Goal: Information Seeking & Learning: Find specific fact

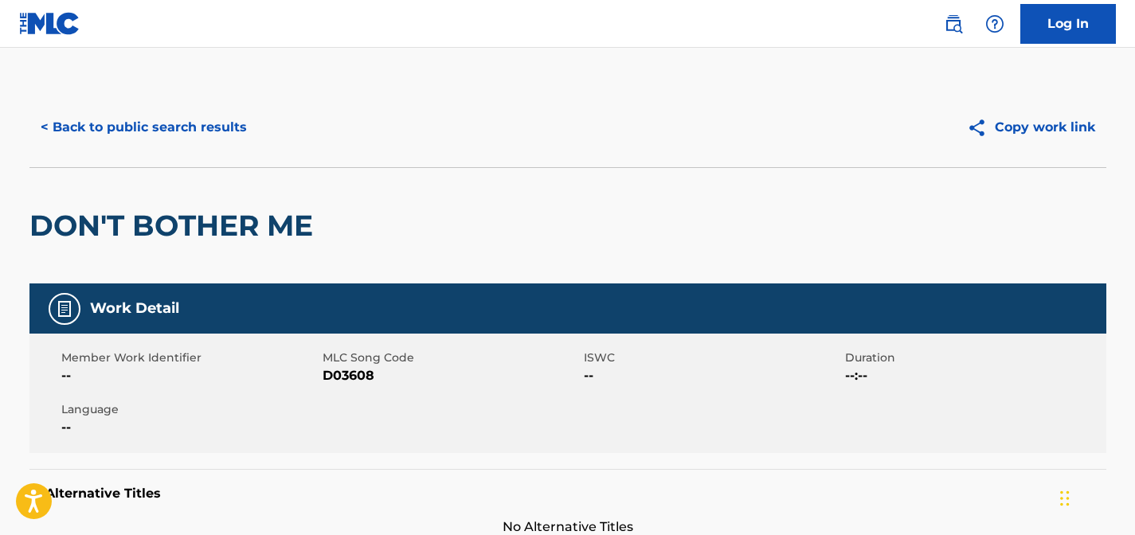
click at [152, 122] on button "< Back to public search results" at bounding box center [143, 127] width 229 height 40
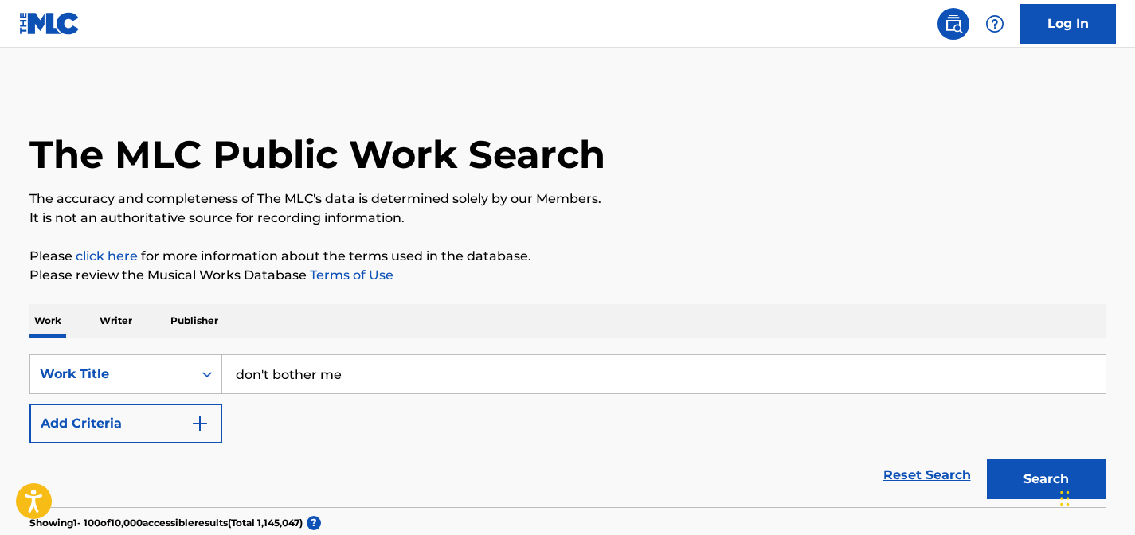
click at [418, 364] on input "don't bother me" at bounding box center [663, 374] width 883 height 38
paste input "Your Love Belongs To Me"
click at [986, 459] on button "Search" at bounding box center [1045, 479] width 119 height 40
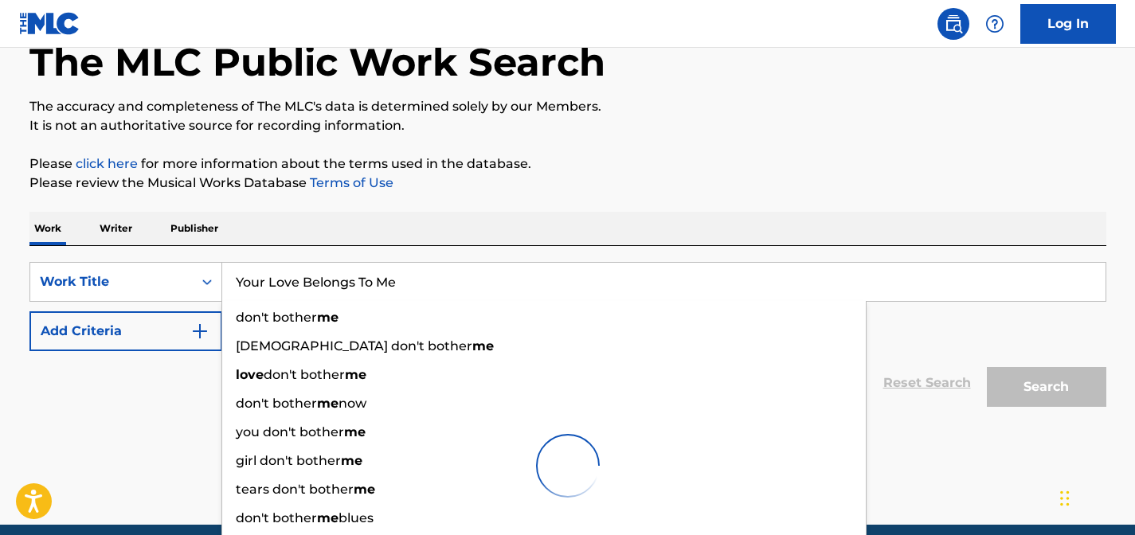
scroll to position [113, 0]
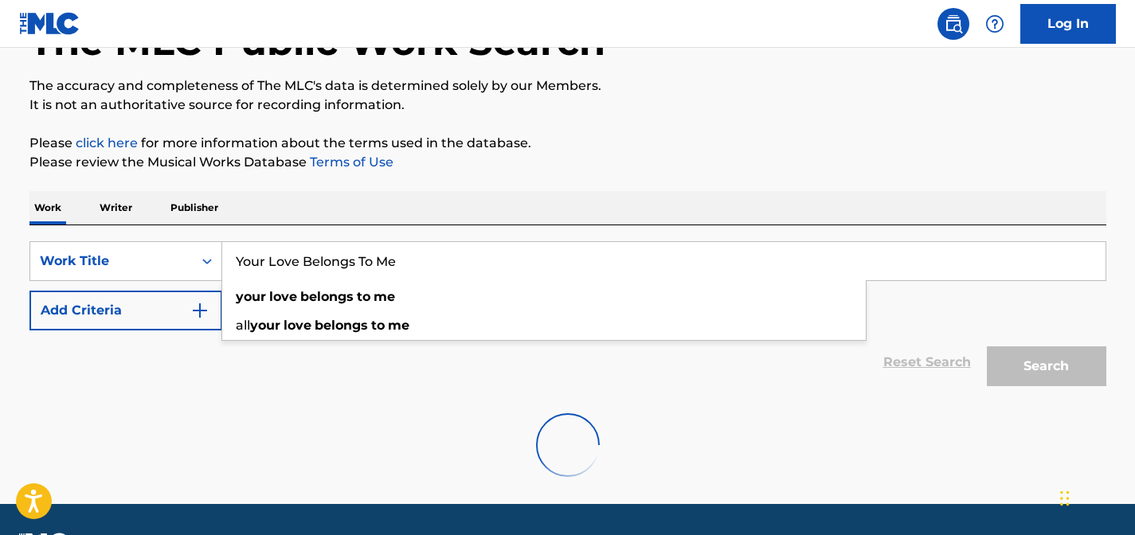
type input "Your Love Belongs To Me"
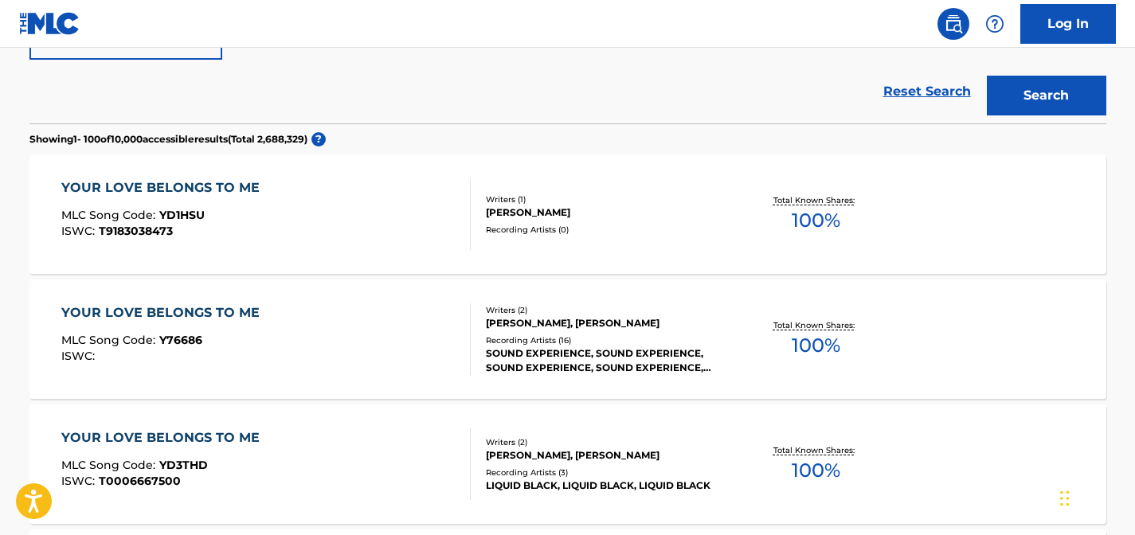
scroll to position [389, 0]
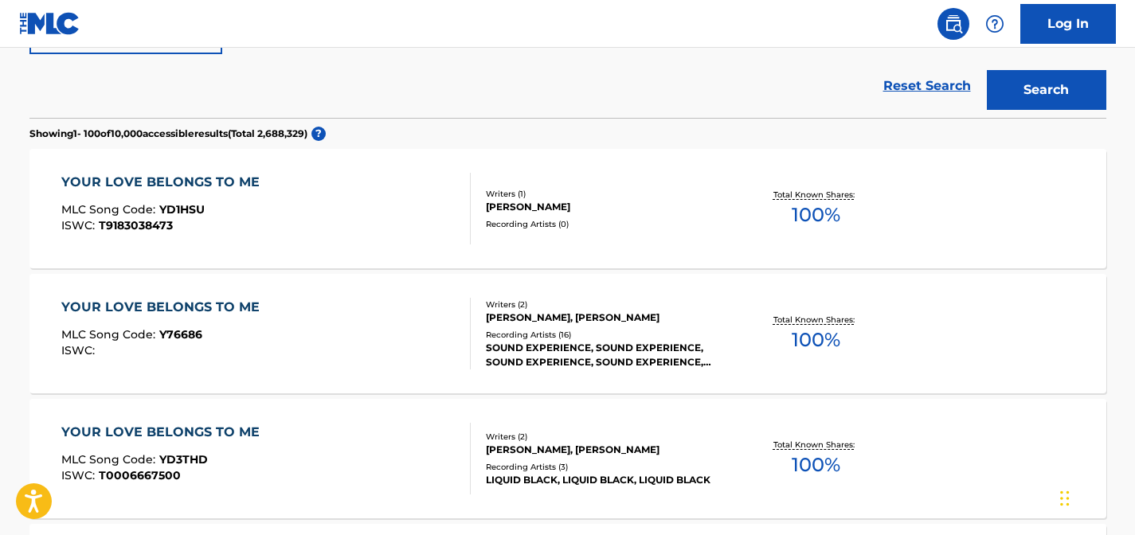
click at [467, 334] on div at bounding box center [463, 334] width 13 height 72
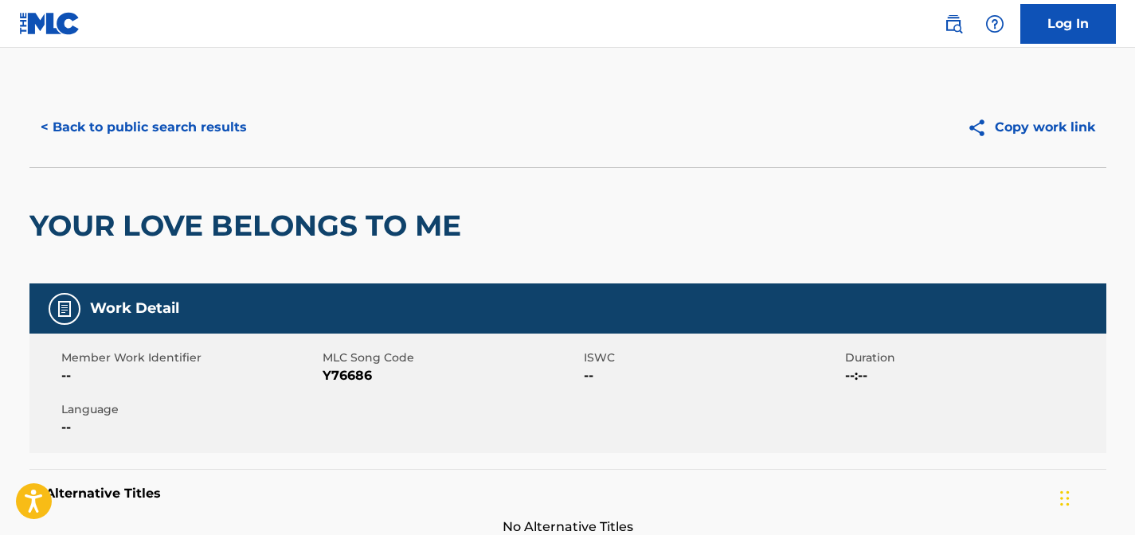
click at [82, 128] on button "< Back to public search results" at bounding box center [143, 127] width 229 height 40
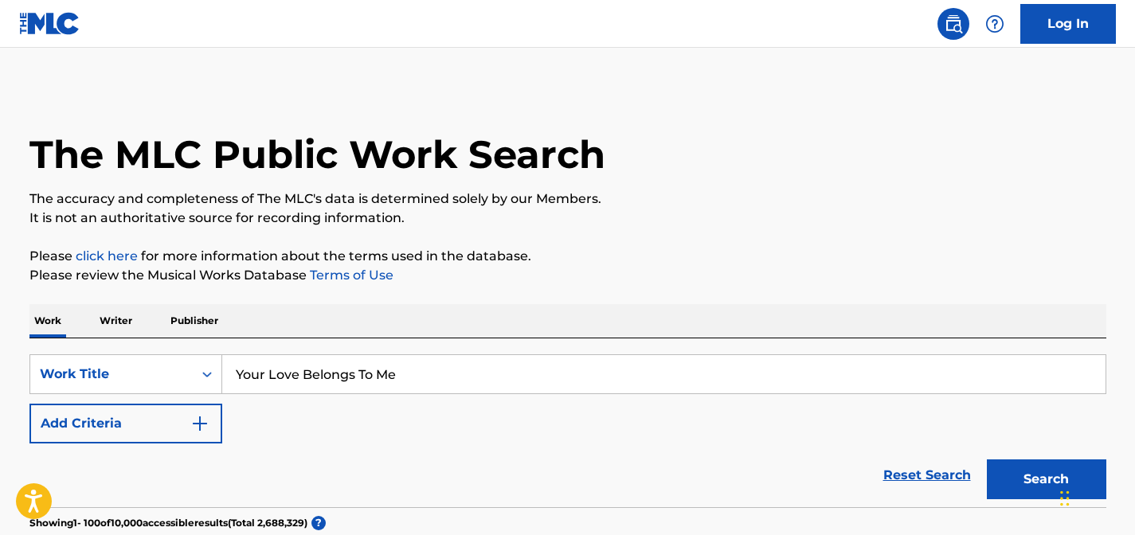
click at [337, 373] on input "Your Love Belongs To Me" at bounding box center [663, 374] width 883 height 38
paste input "Can I Be Your Lover"
click at [986, 459] on button "Search" at bounding box center [1045, 479] width 119 height 40
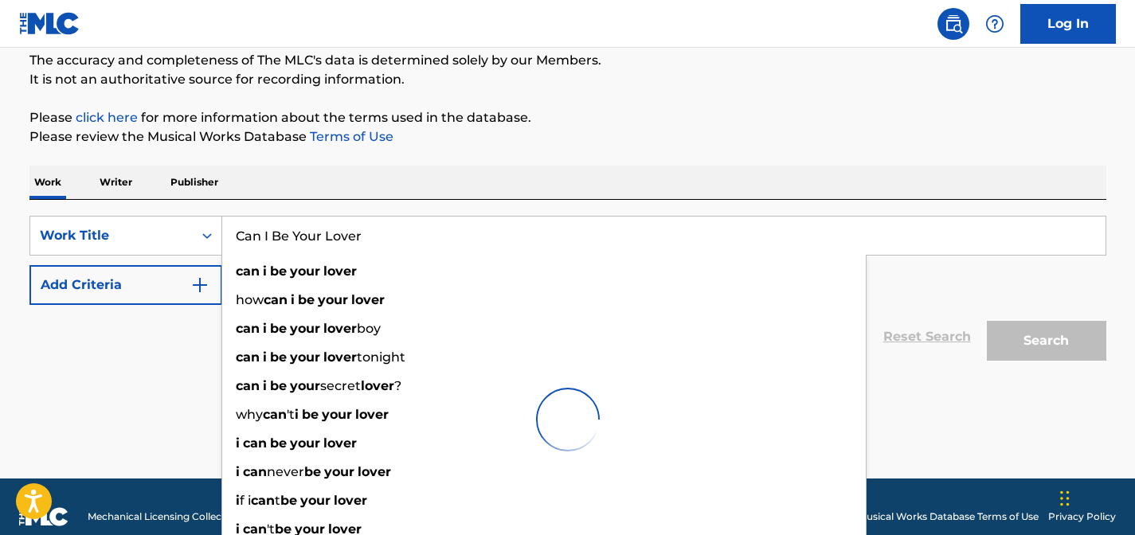
scroll to position [158, 0]
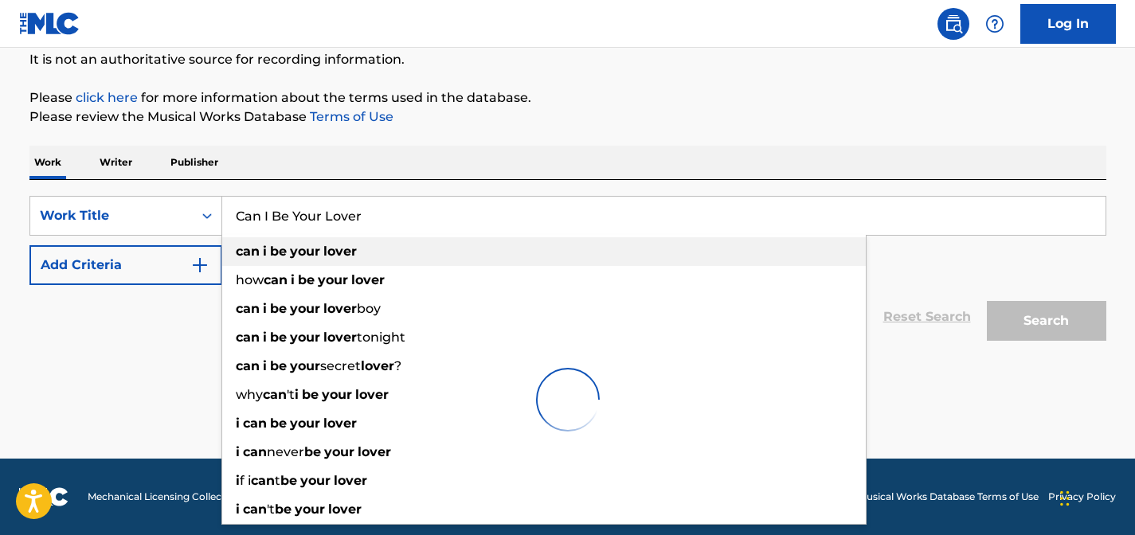
click at [319, 255] on strong "your" at bounding box center [305, 251] width 30 height 15
type input "can i be your lover"
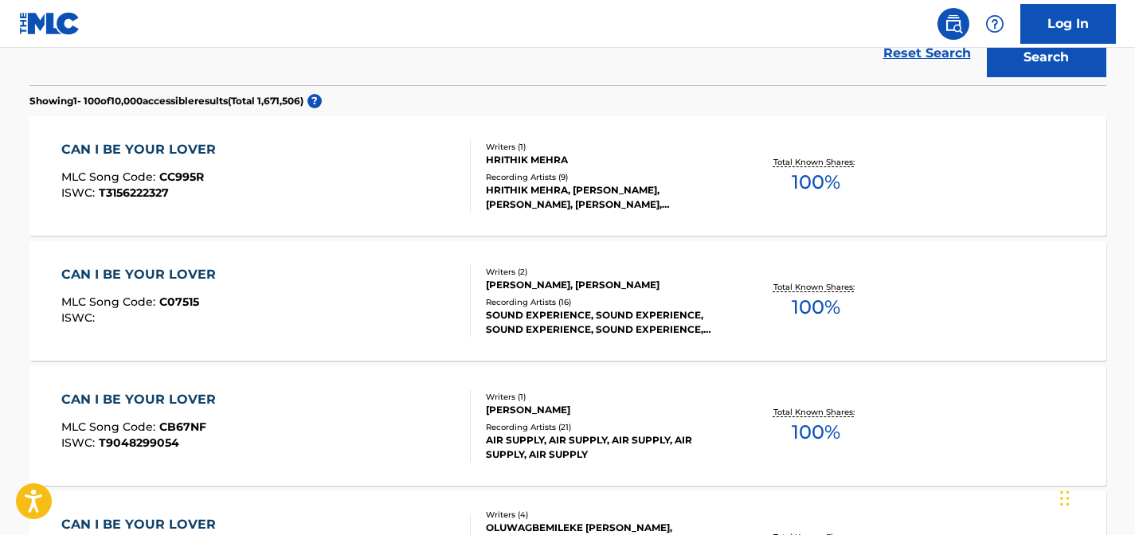
scroll to position [424, 0]
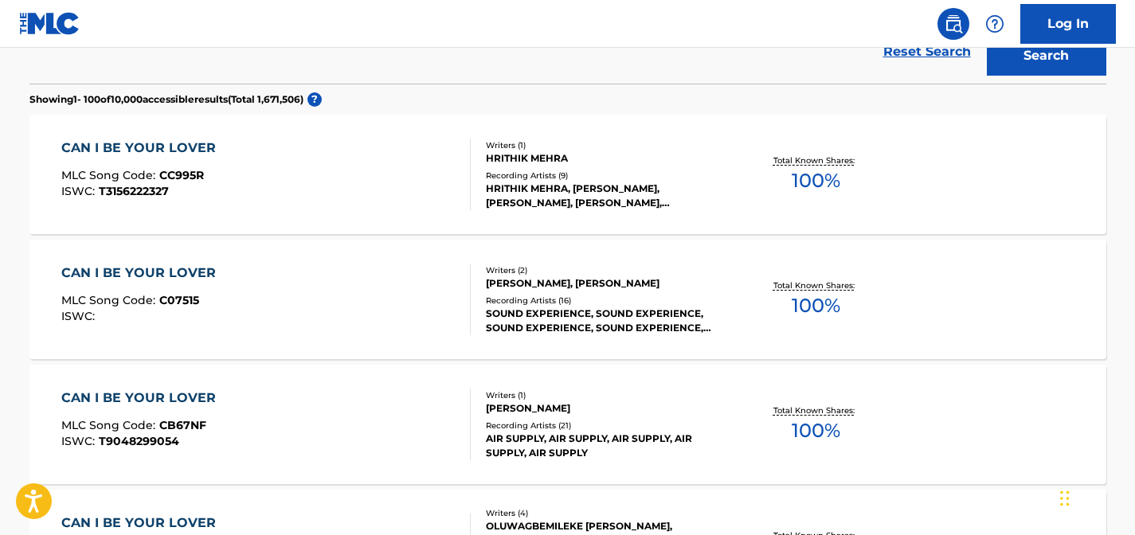
click at [228, 328] on div "CAN I BE YOUR LOVER MLC Song Code : C07515 ISWC :" at bounding box center [265, 300] width 409 height 72
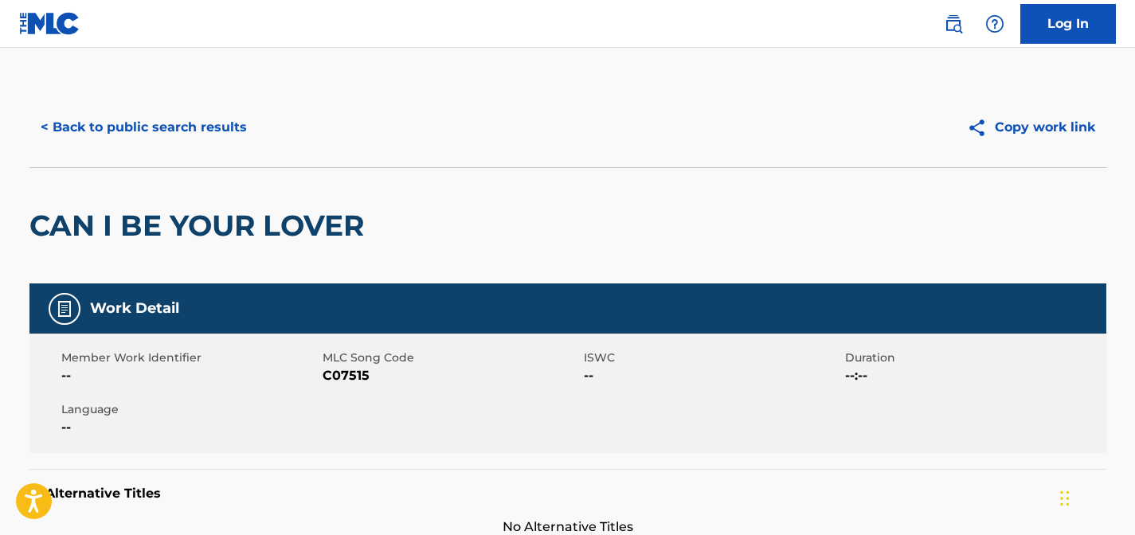
click at [140, 127] on button "< Back to public search results" at bounding box center [143, 127] width 229 height 40
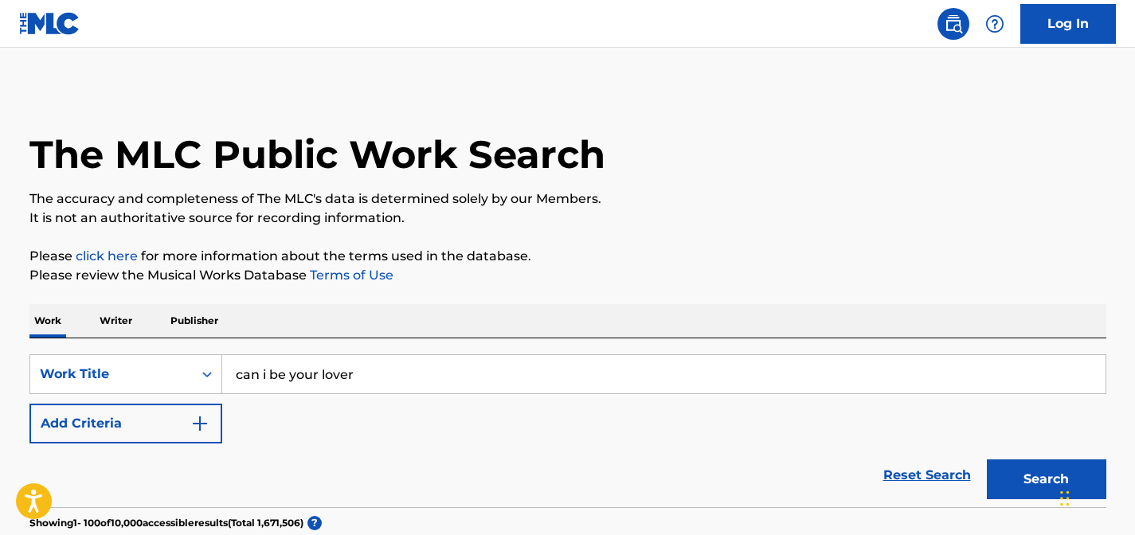
click at [428, 360] on input "can i be your lover" at bounding box center [663, 374] width 883 height 38
paste input "This World Is Really Mine"
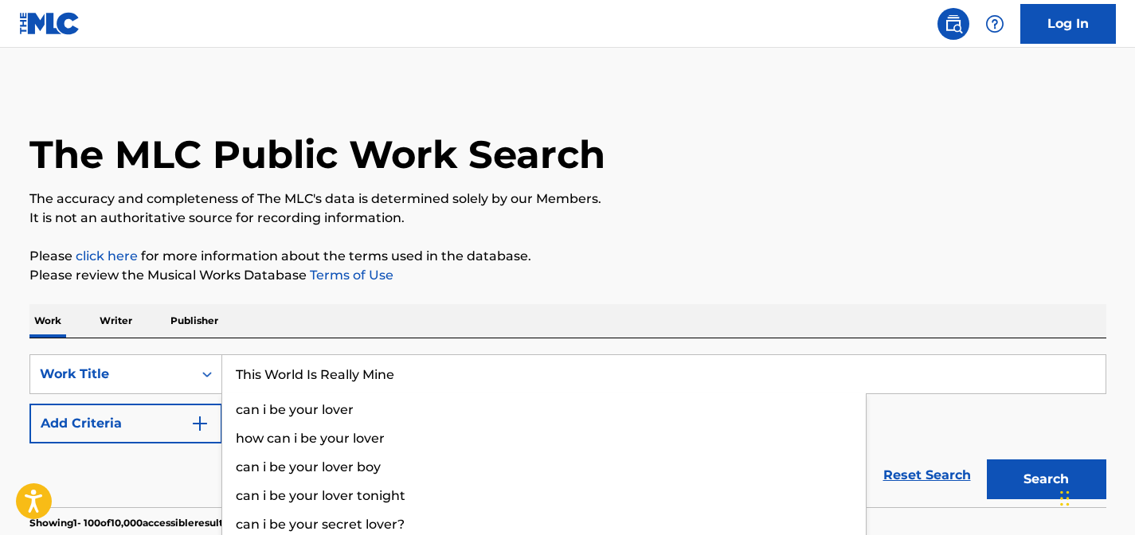
type input "This World Is Really Mine"
click at [986, 459] on button "Search" at bounding box center [1045, 479] width 119 height 40
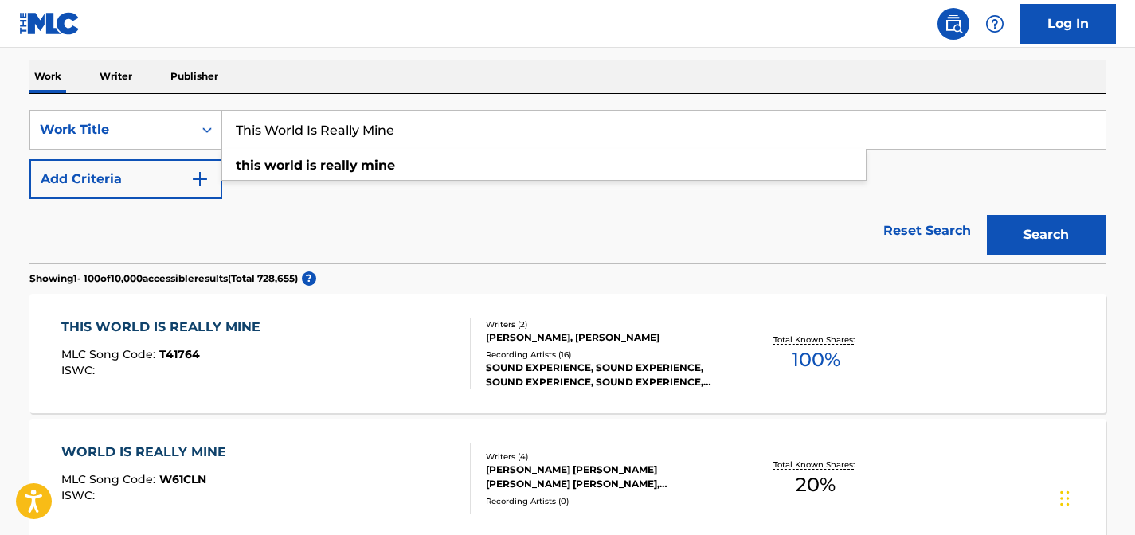
scroll to position [248, 0]
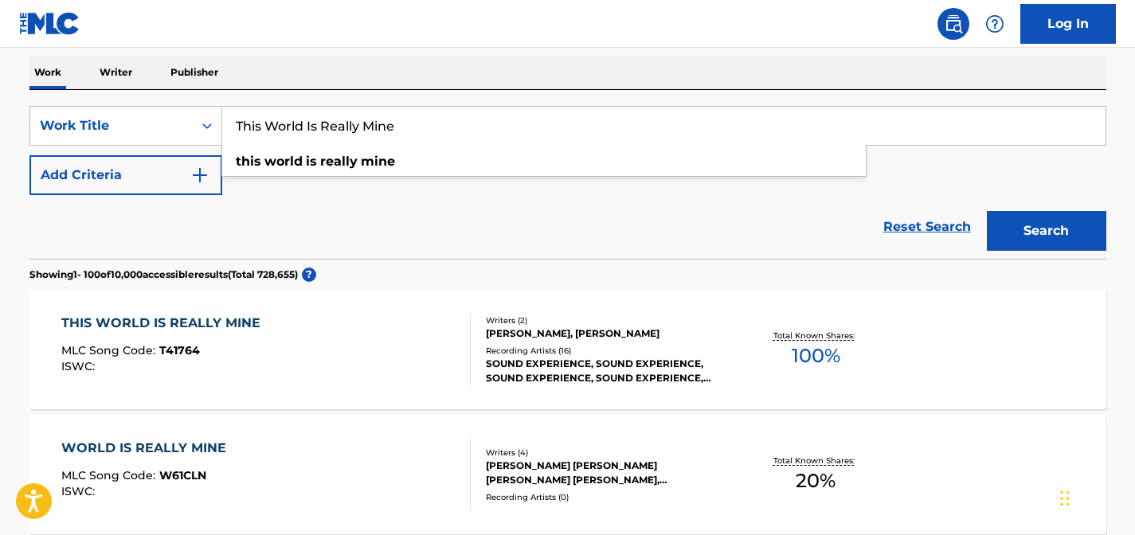
click at [389, 330] on div "THIS WORLD IS REALLY MINE MLC Song Code : T41764 ISWC :" at bounding box center [265, 350] width 409 height 72
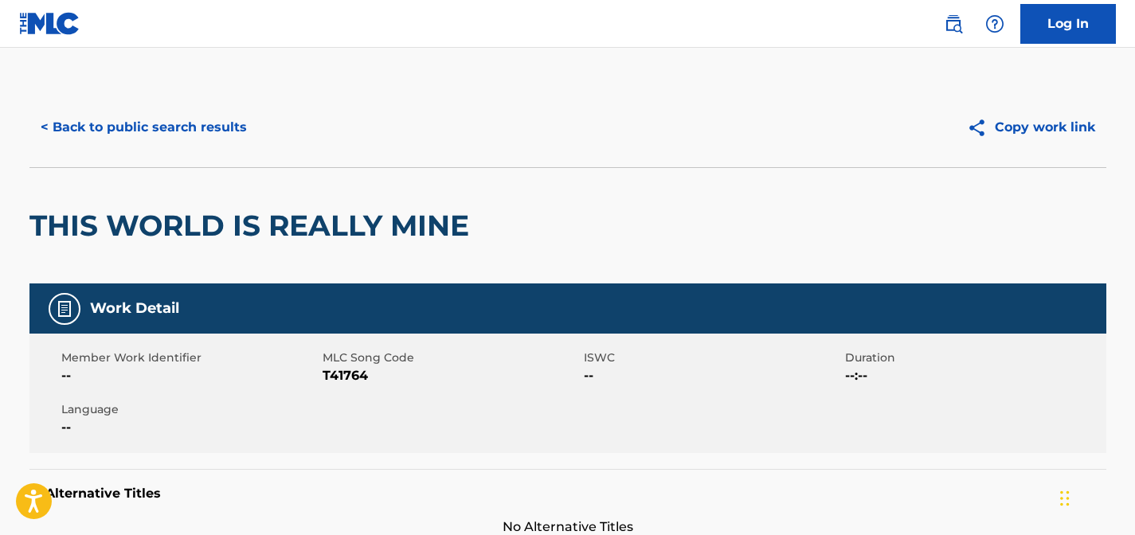
click at [160, 131] on button "< Back to public search results" at bounding box center [143, 127] width 229 height 40
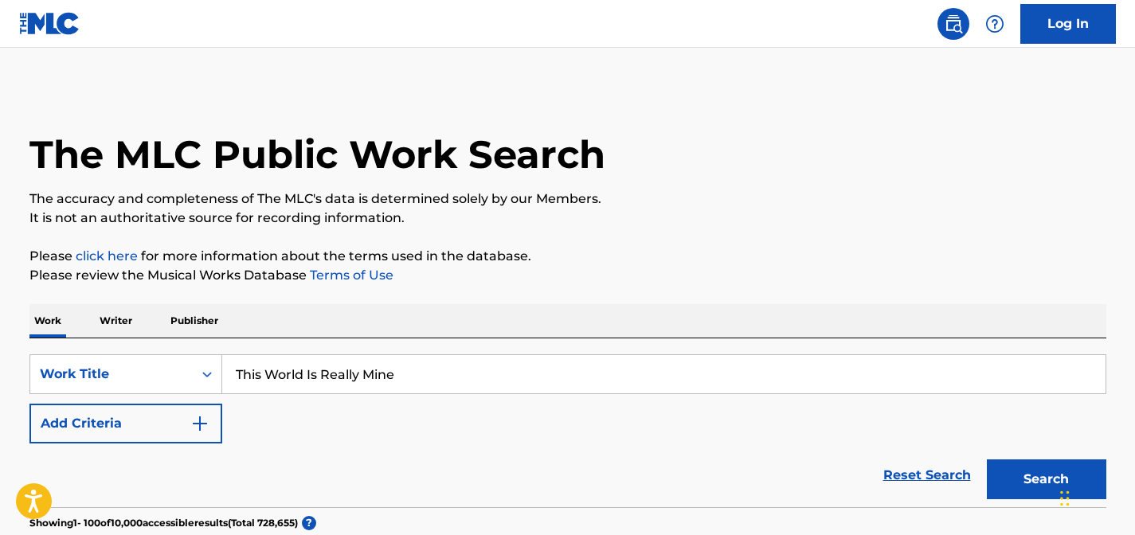
scroll to position [248, 0]
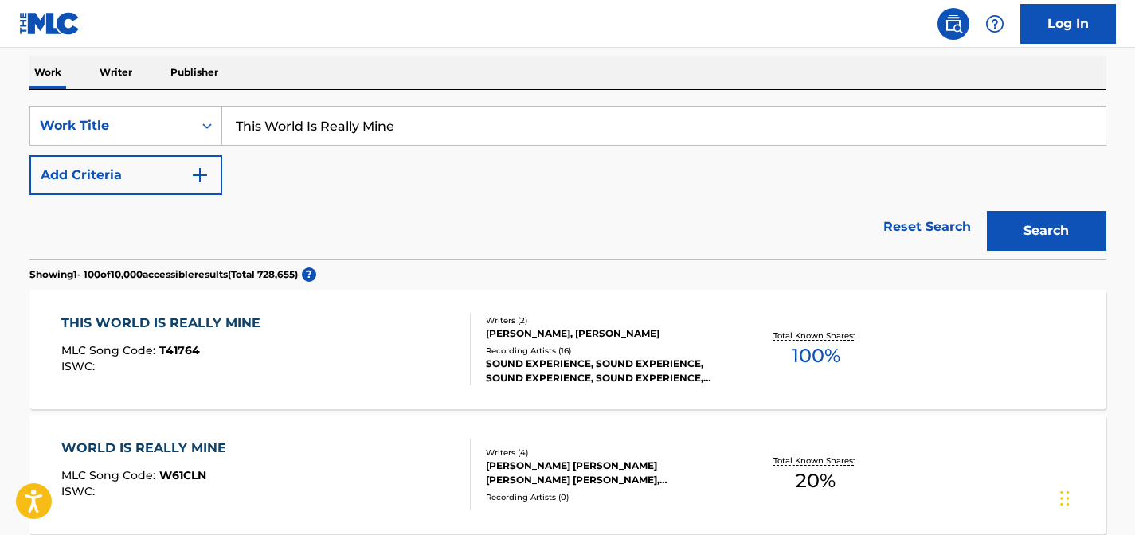
click at [377, 120] on input "This World Is Really Mine" at bounding box center [663, 126] width 883 height 38
paste input "Step Peopl"
click at [986, 211] on button "Search" at bounding box center [1045, 231] width 119 height 40
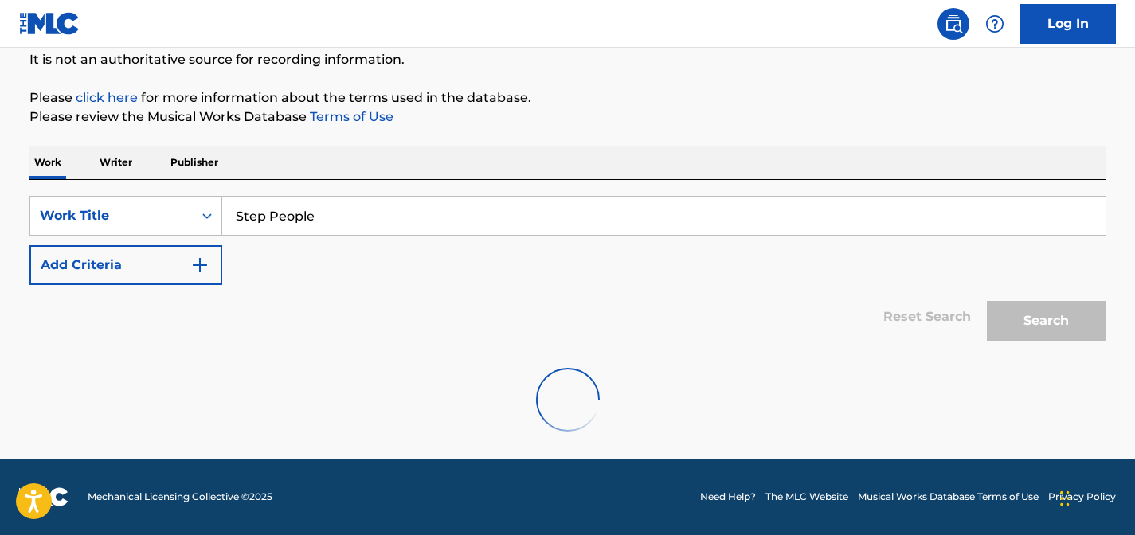
scroll to position [158, 0]
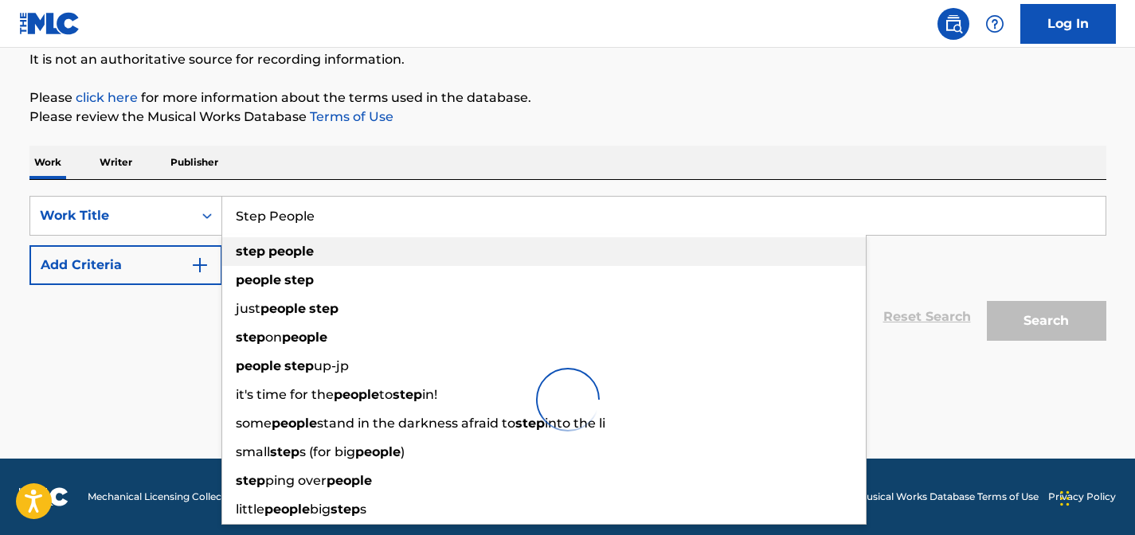
click at [319, 241] on div "step people" at bounding box center [543, 251] width 643 height 29
type input "step people"
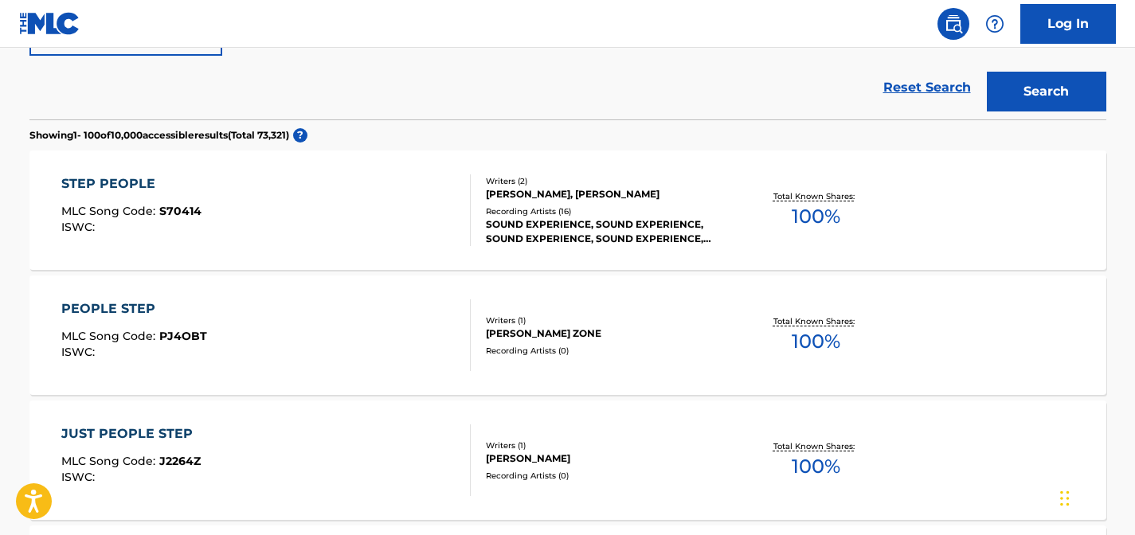
scroll to position [408, 0]
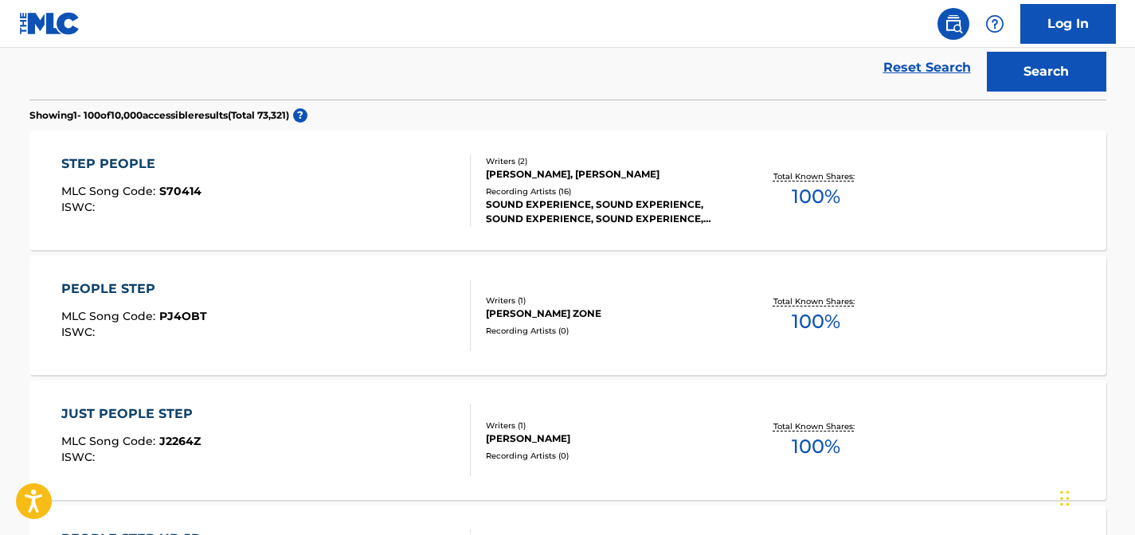
click at [398, 192] on div "STEP PEOPLE MLC Song Code : S70414 ISWC :" at bounding box center [265, 190] width 409 height 72
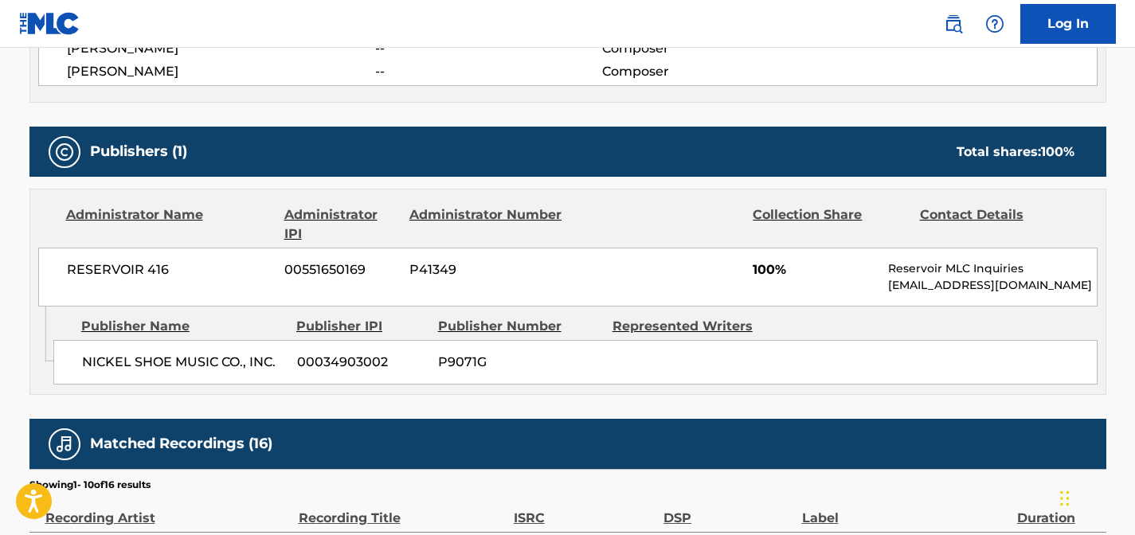
scroll to position [641, 0]
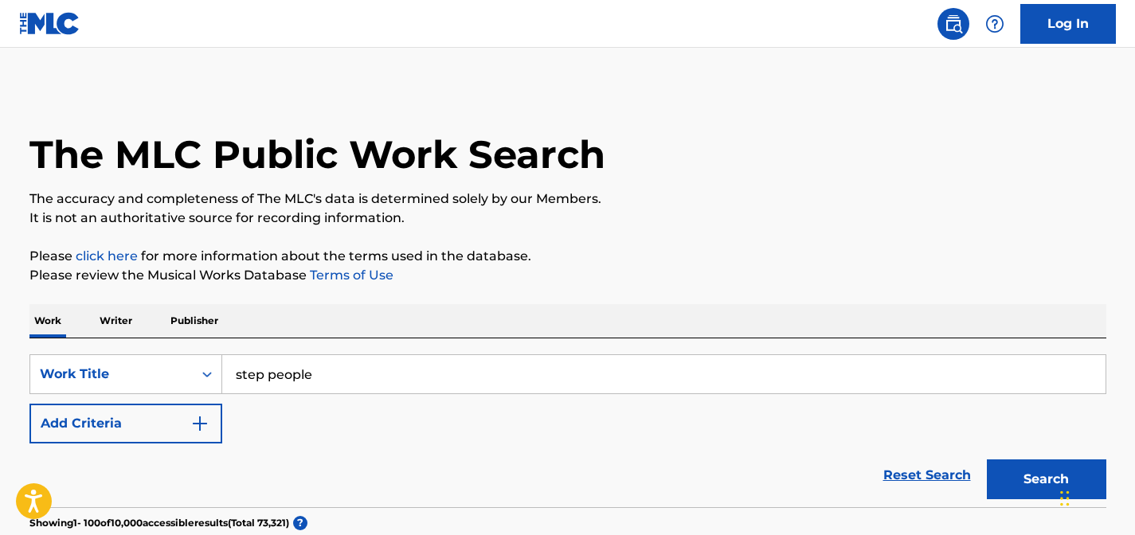
click at [341, 382] on input "step people" at bounding box center [663, 374] width 883 height 38
paste input "Don't Fight The Feeling"
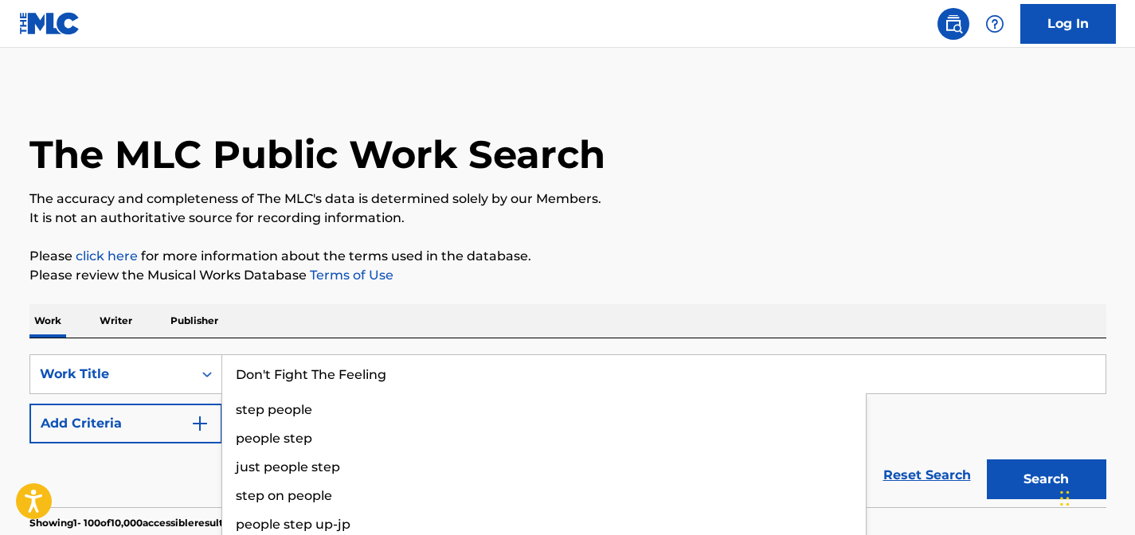
click at [986, 459] on button "Search" at bounding box center [1045, 479] width 119 height 40
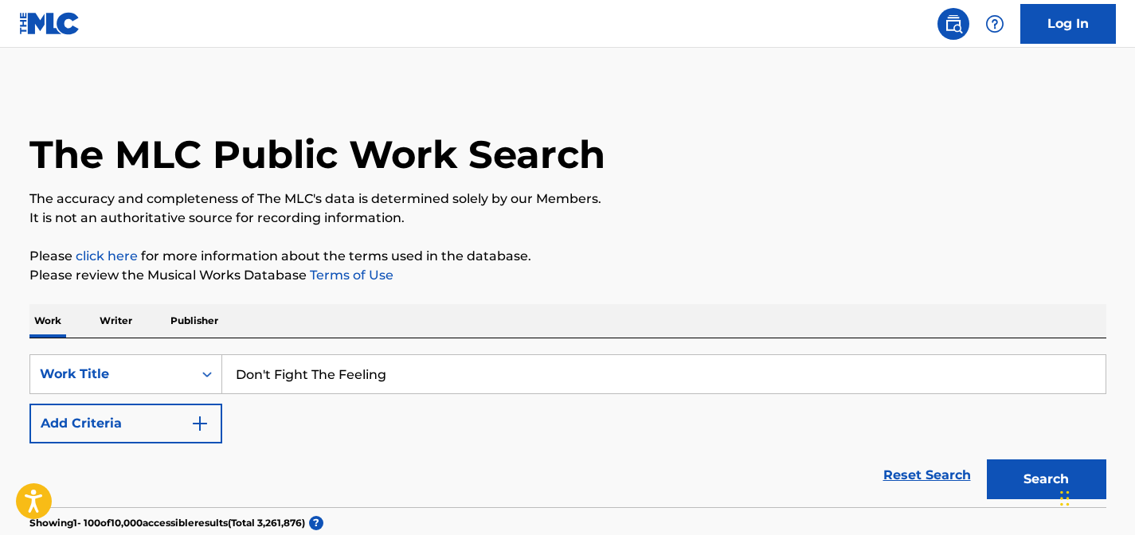
click at [377, 360] on input "Don't Fight The Feeling" at bounding box center [663, 374] width 883 height 38
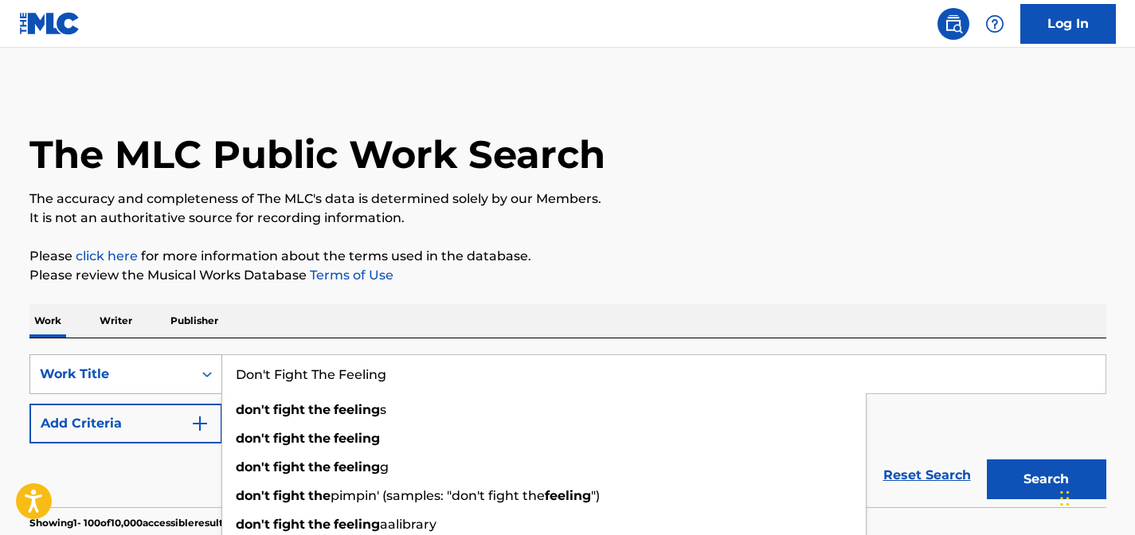
drag, startPoint x: 437, startPoint y: 379, endPoint x: 194, endPoint y: 380, distance: 242.8
click at [194, 380] on div "SearchWithCriteriafdcc74af-c0ff-4a86-a6b4-7db05bc241d6 Work Title Don't Fight T…" at bounding box center [567, 374] width 1076 height 40
paste input "Going Through The Motions"
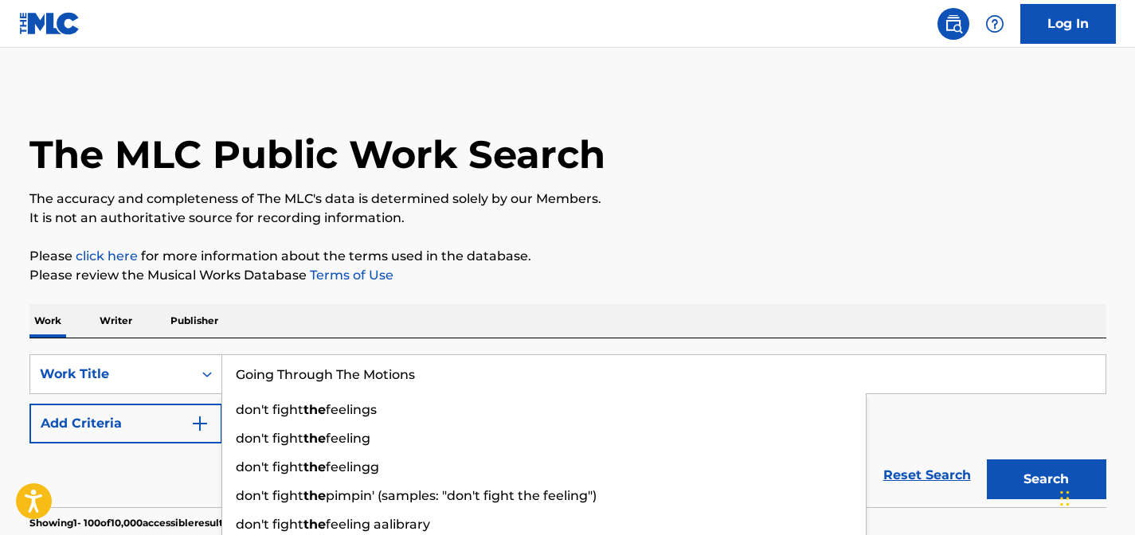
type input "Going Through The Motions"
click at [986, 459] on button "Search" at bounding box center [1045, 479] width 119 height 40
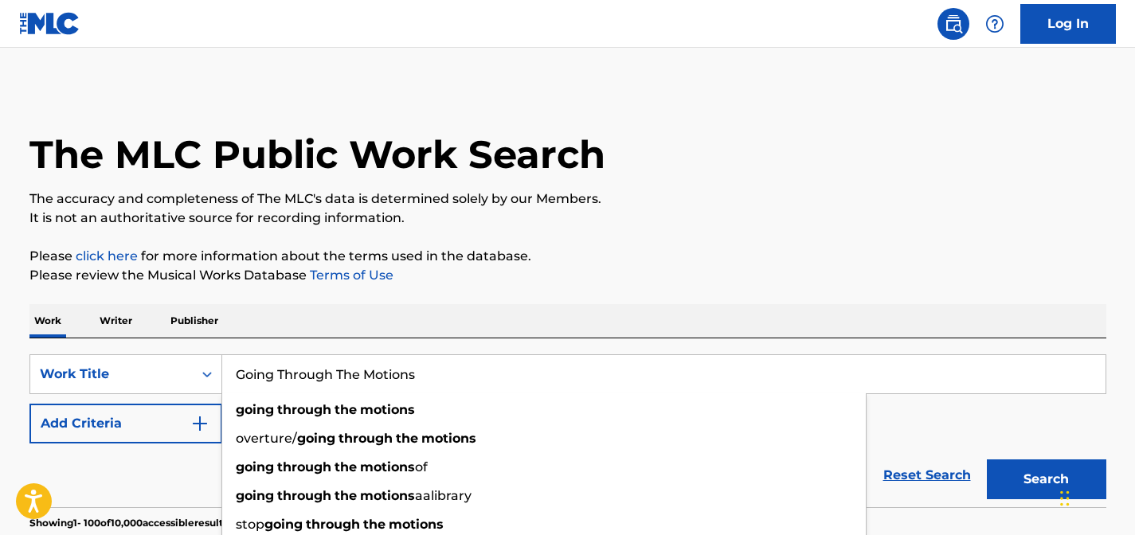
click at [986, 459] on button "Search" at bounding box center [1045, 479] width 119 height 40
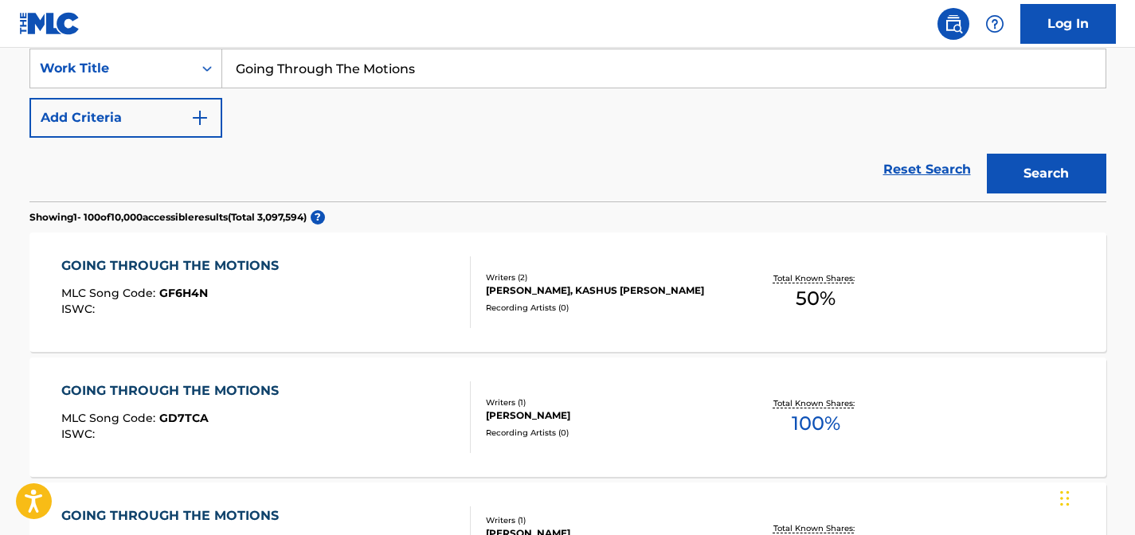
scroll to position [296, 0]
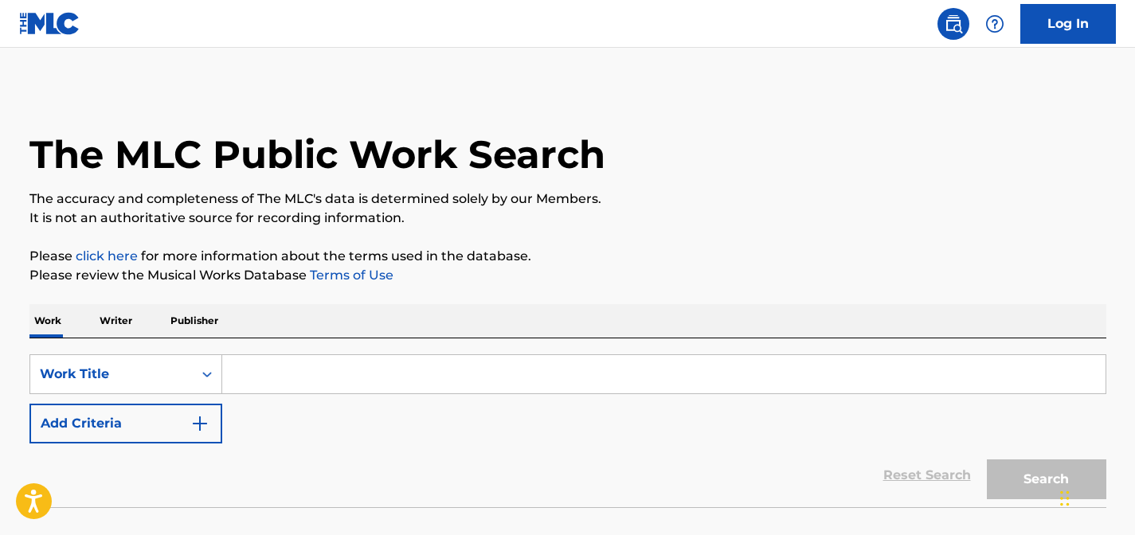
click at [307, 357] on input "Search Form" at bounding box center [663, 374] width 883 height 38
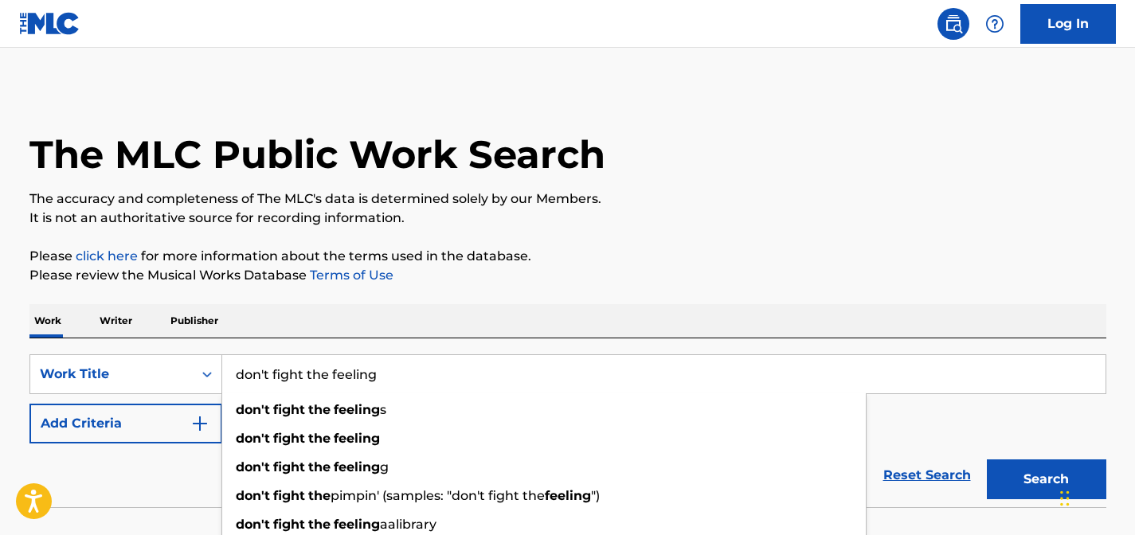
type input "don't fight the feeling"
click at [986, 459] on button "Search" at bounding box center [1045, 479] width 119 height 40
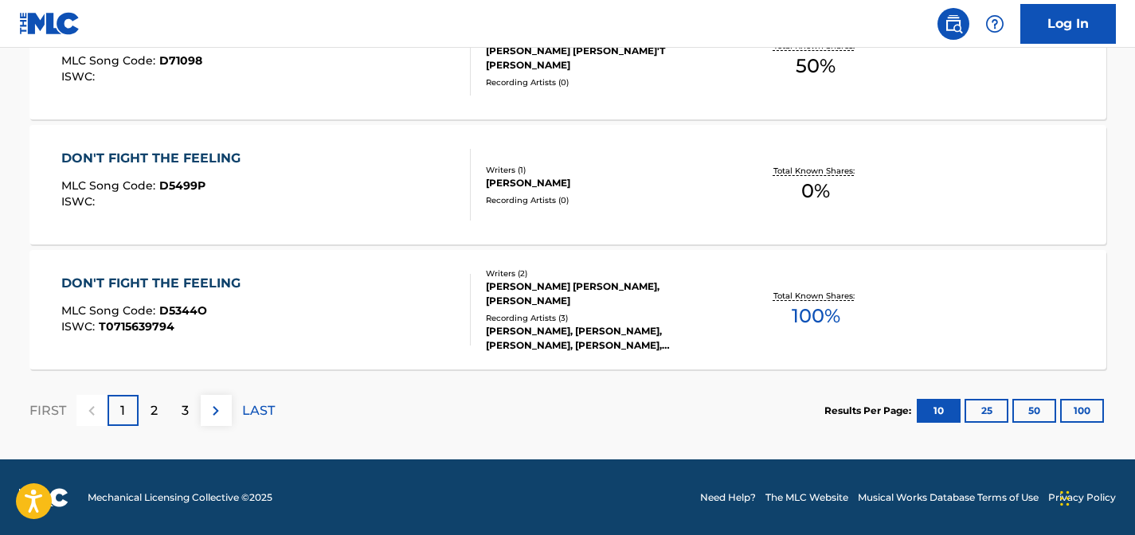
scroll to position [1387, 0]
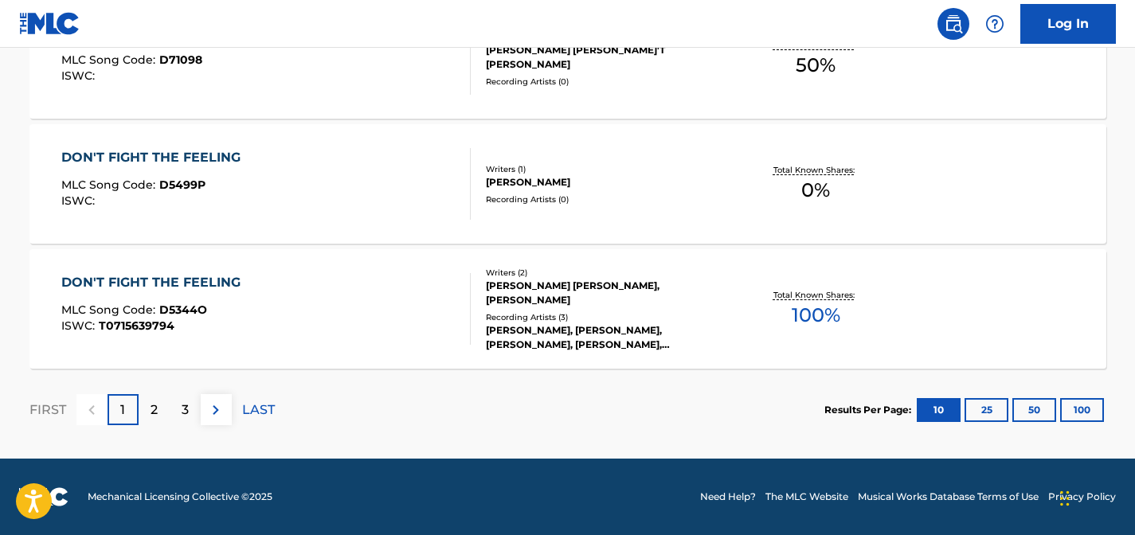
click at [1084, 406] on button "100" at bounding box center [1082, 410] width 44 height 24
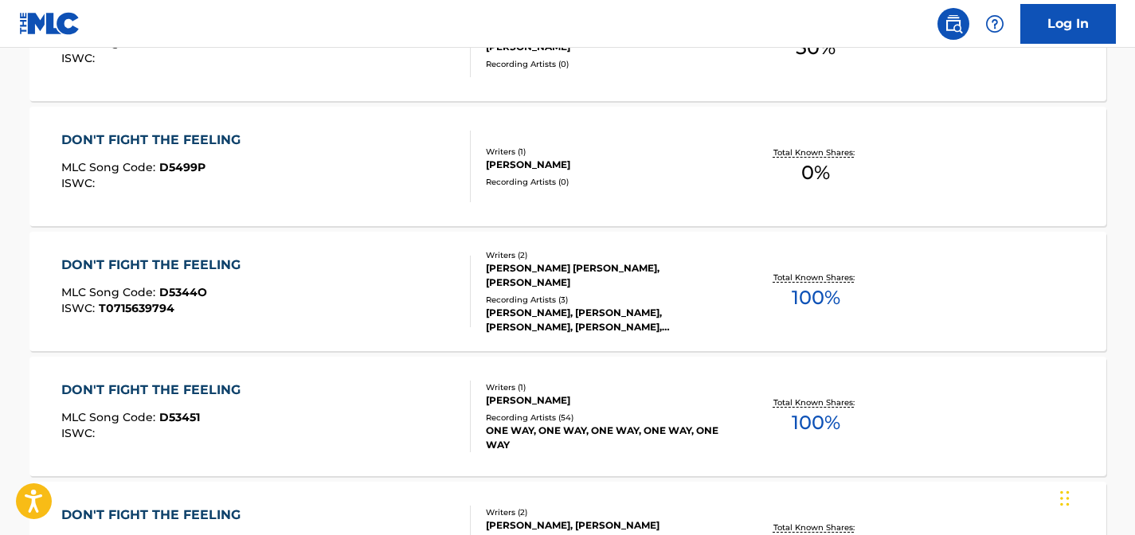
scroll to position [5564, 0]
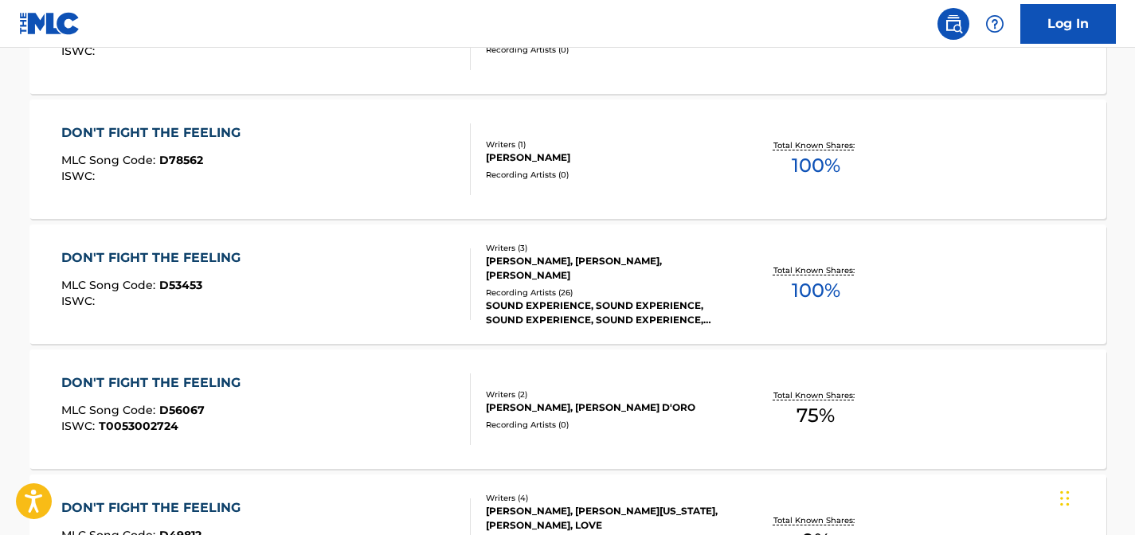
click at [630, 274] on div "[PERSON_NAME], [PERSON_NAME], [PERSON_NAME]" at bounding box center [606, 268] width 240 height 29
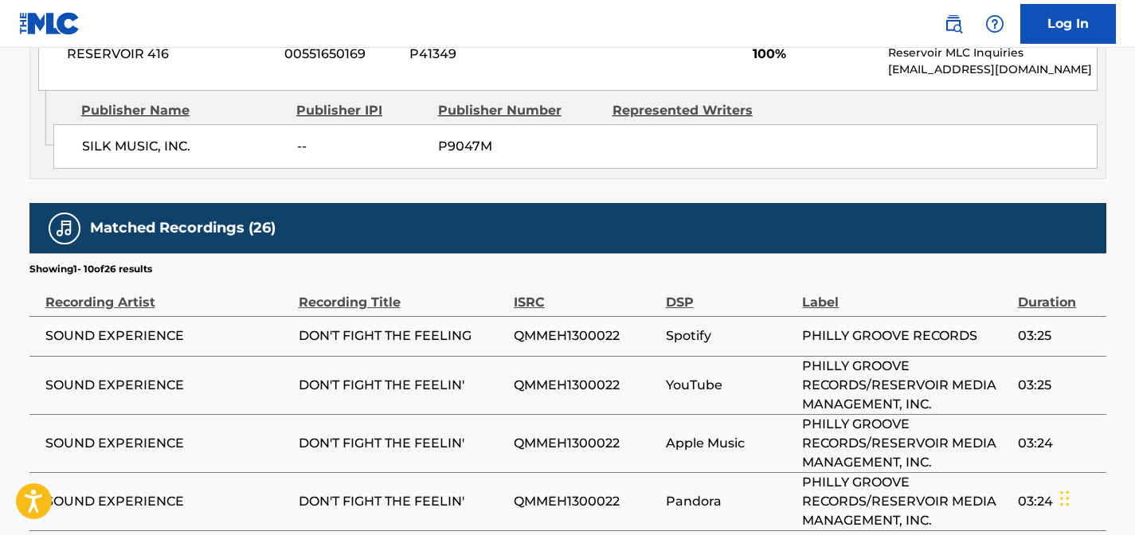
scroll to position [696, 0]
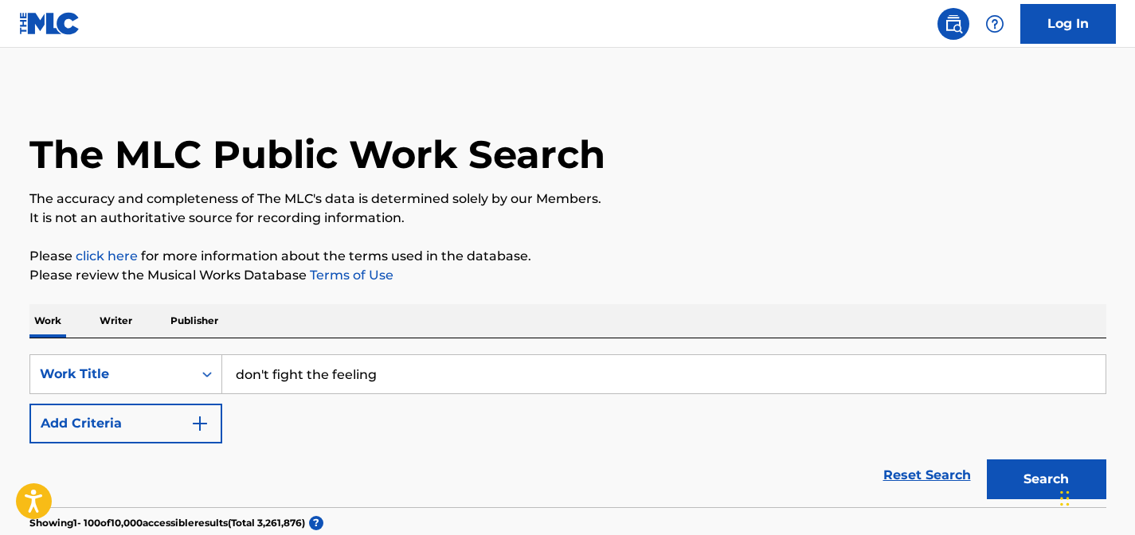
click at [402, 361] on input "don't fight the feeling" at bounding box center [663, 374] width 883 height 38
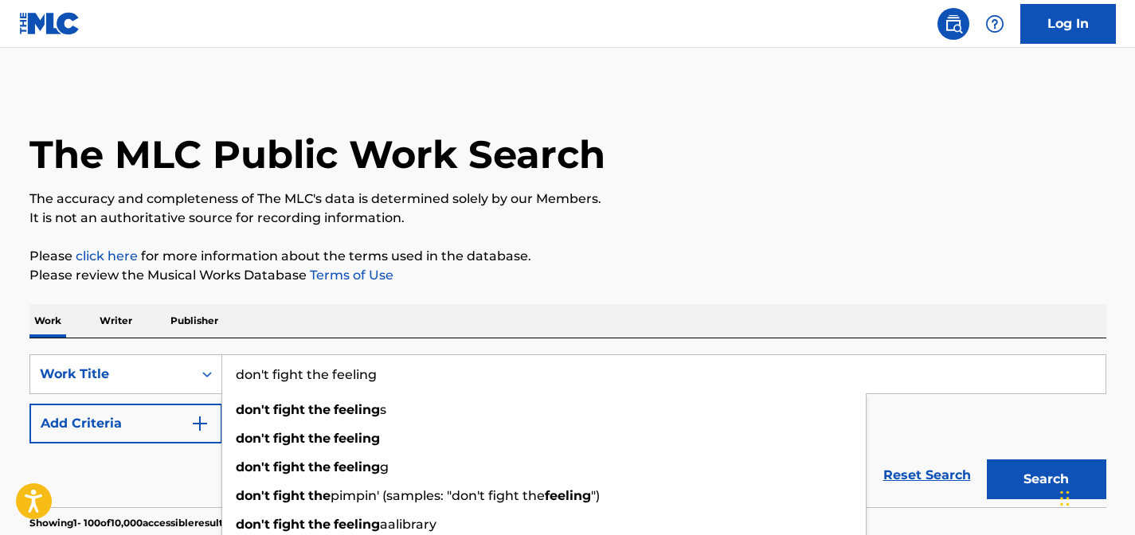
click at [402, 361] on input "don't fight the feeling" at bounding box center [663, 374] width 883 height 38
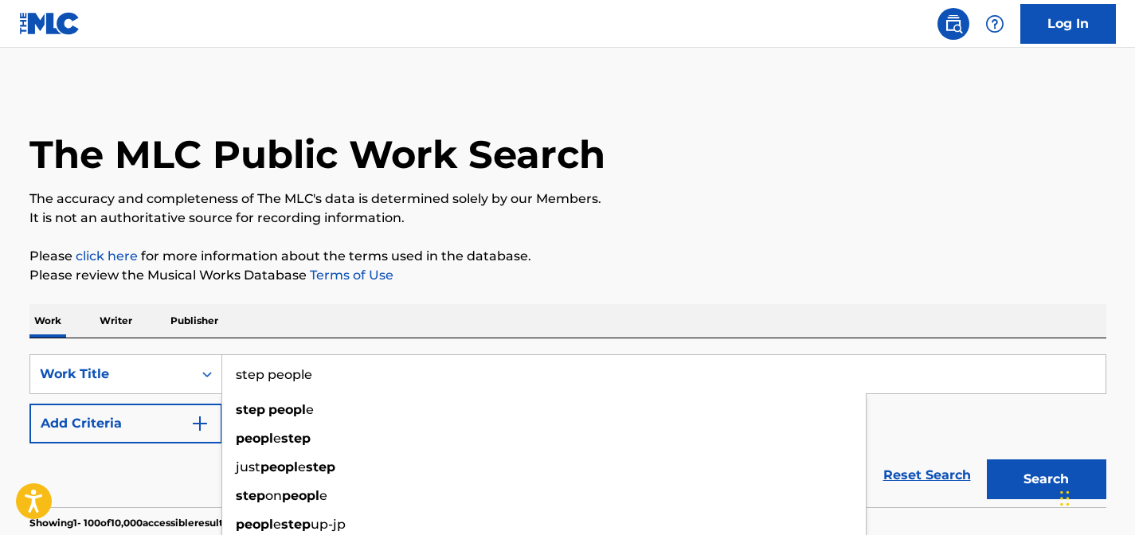
type input "step people"
click at [986, 459] on button "Search" at bounding box center [1045, 479] width 119 height 40
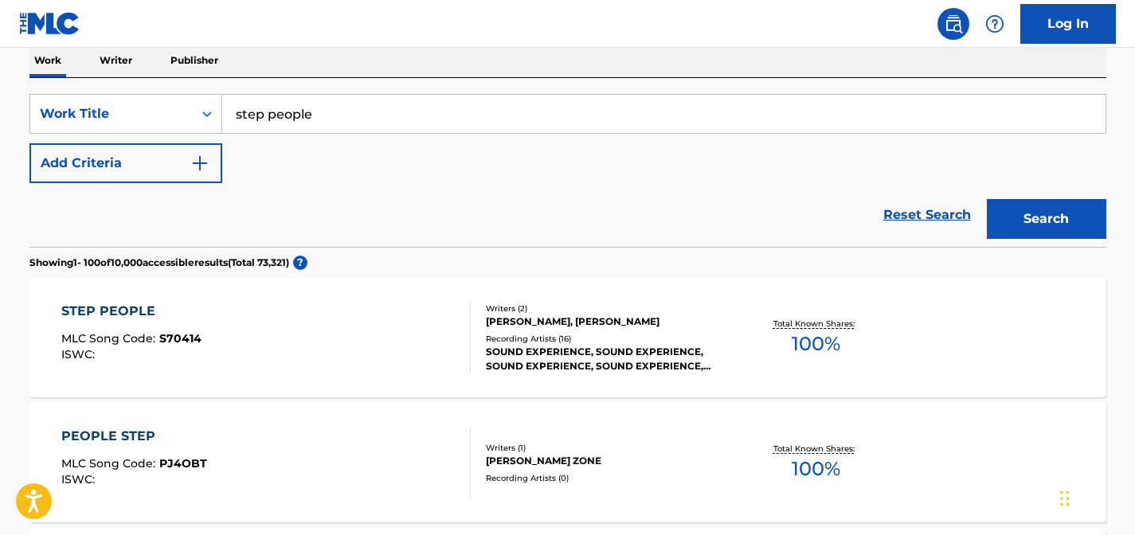
scroll to position [281, 0]
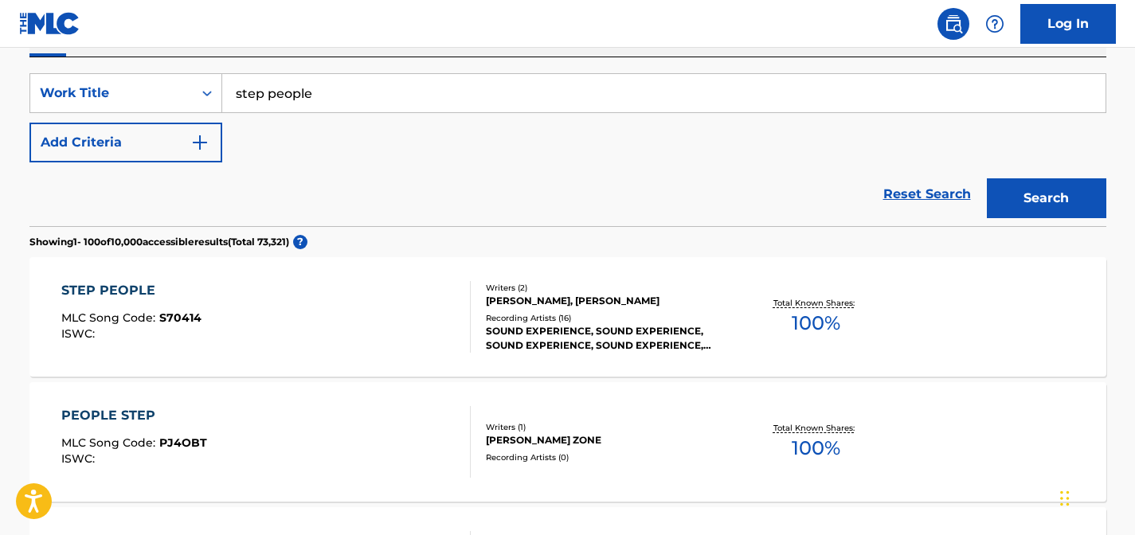
click at [385, 339] on div "STEP PEOPLE MLC Song Code : S70414 ISWC :" at bounding box center [265, 317] width 409 height 72
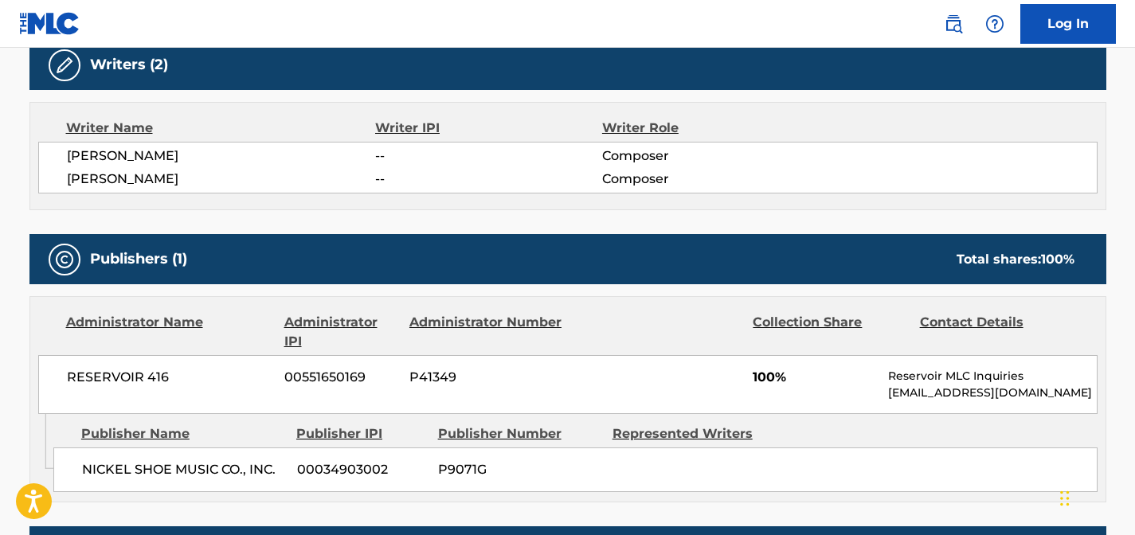
scroll to position [537, 0]
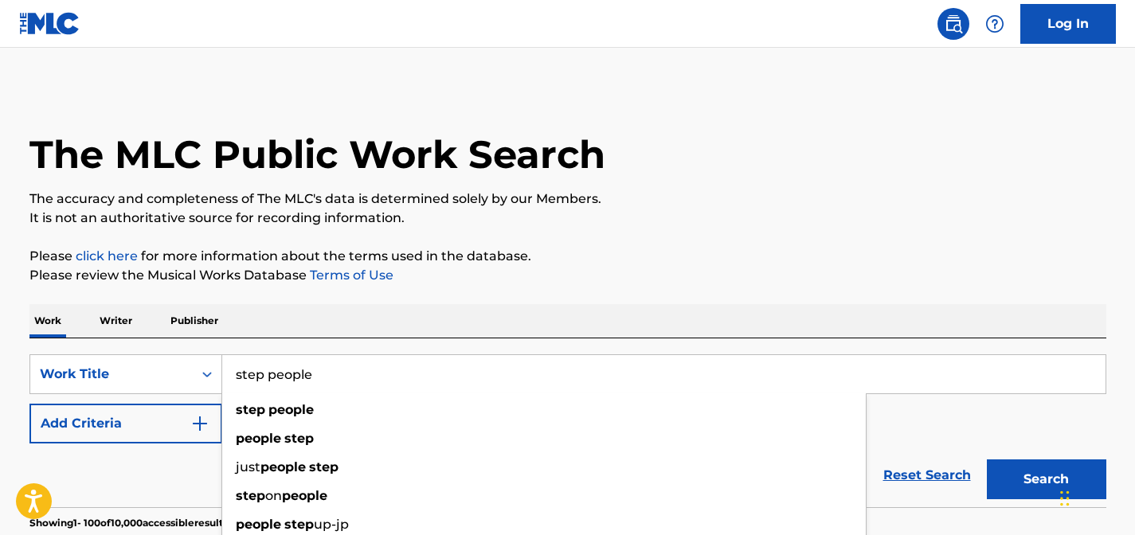
click at [332, 366] on input "step people" at bounding box center [663, 374] width 883 height 38
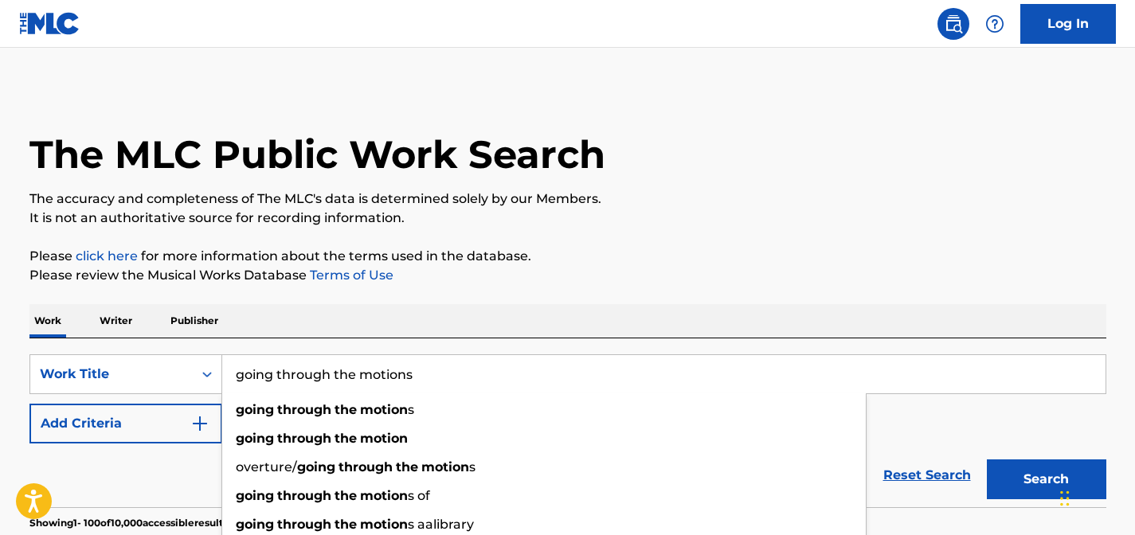
type input "going through the motions"
click at [986, 459] on button "Search" at bounding box center [1045, 479] width 119 height 40
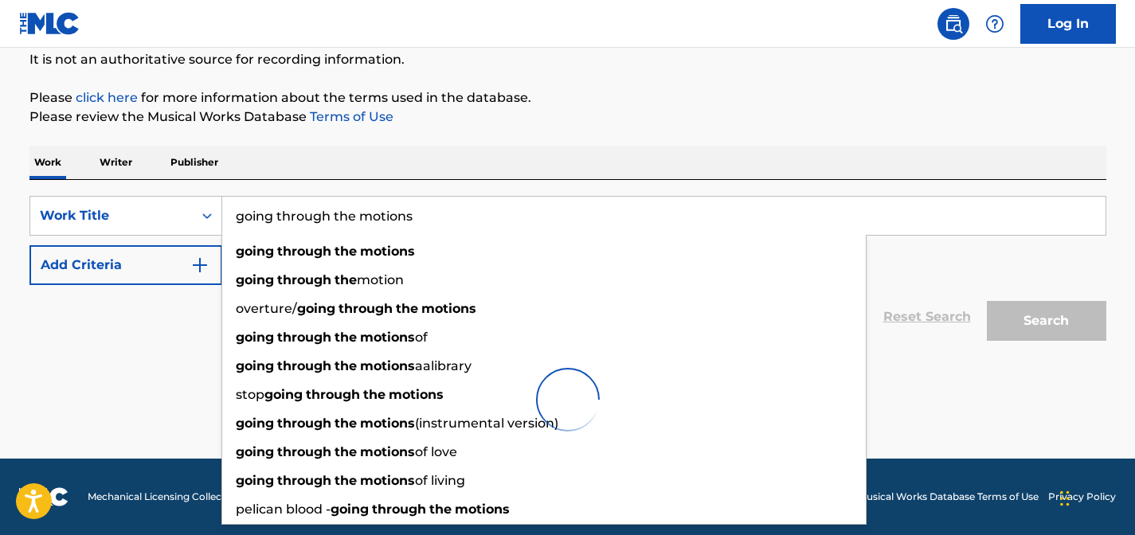
click at [568, 151] on div "Work Writer Publisher" at bounding box center [567, 162] width 1076 height 33
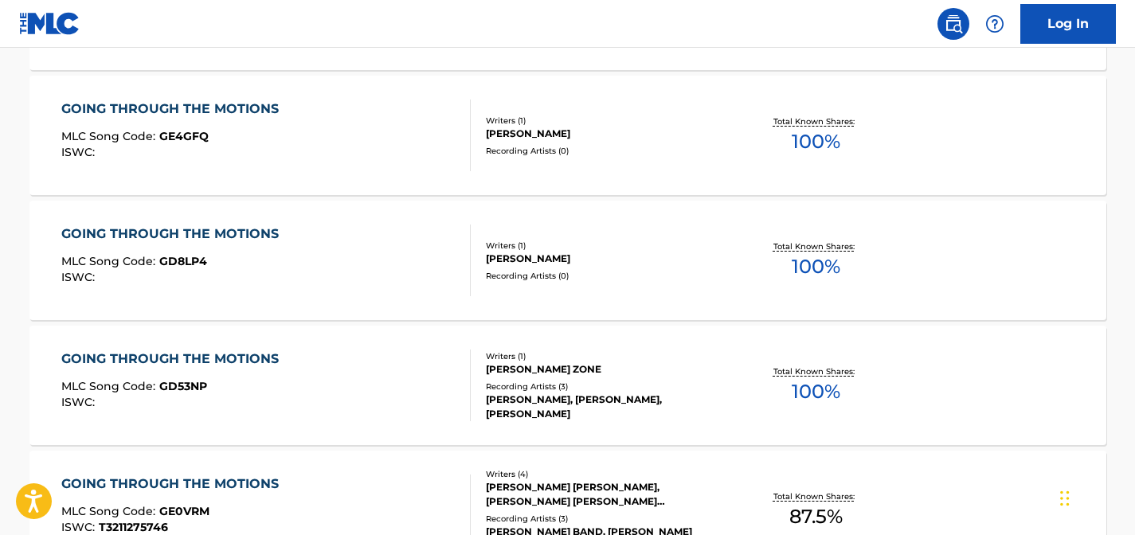
scroll to position [9189, 0]
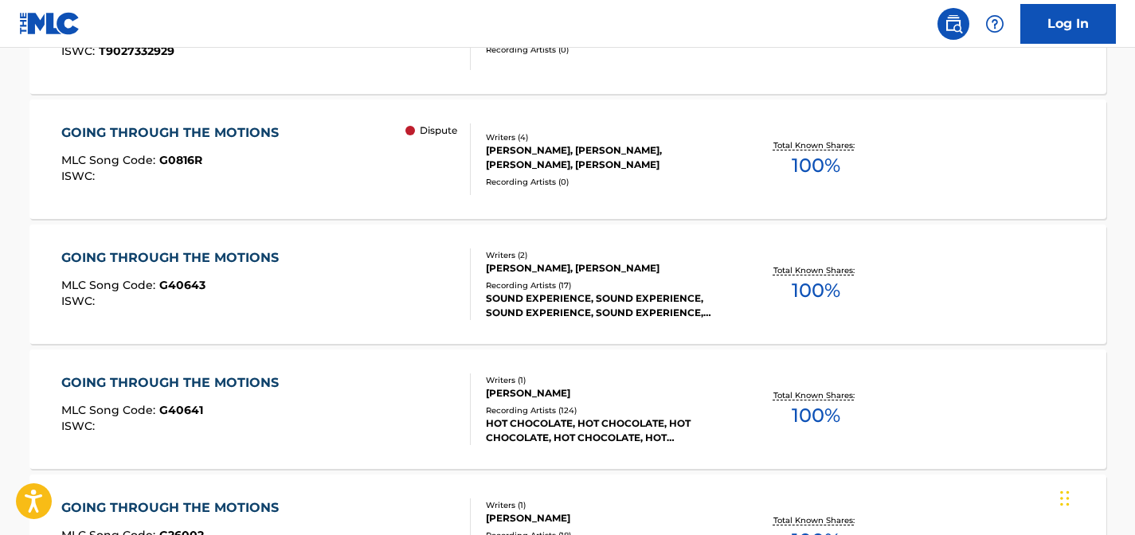
click at [537, 271] on div "[PERSON_NAME], [PERSON_NAME]" at bounding box center [606, 268] width 240 height 14
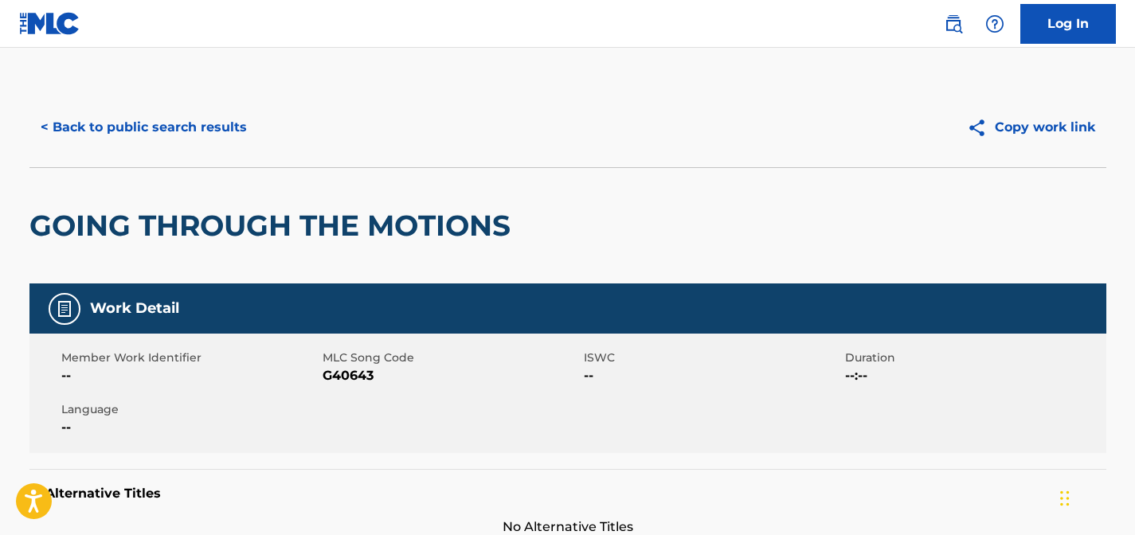
click at [201, 130] on button "< Back to public search results" at bounding box center [143, 127] width 229 height 40
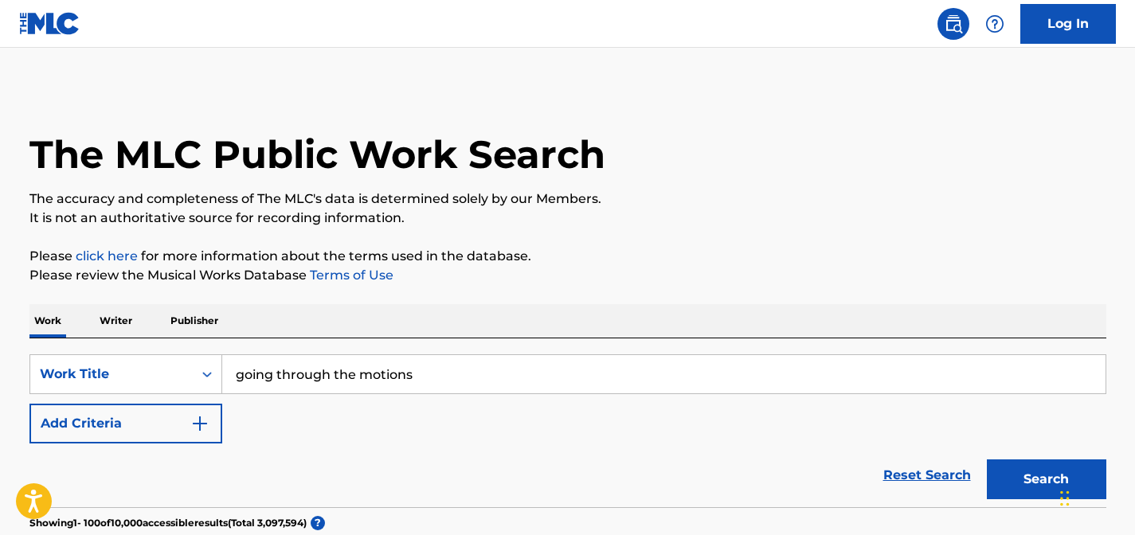
click at [391, 387] on input "going through the motions" at bounding box center [663, 374] width 883 height 38
click at [391, 389] on input "going through the motions" at bounding box center [663, 374] width 883 height 38
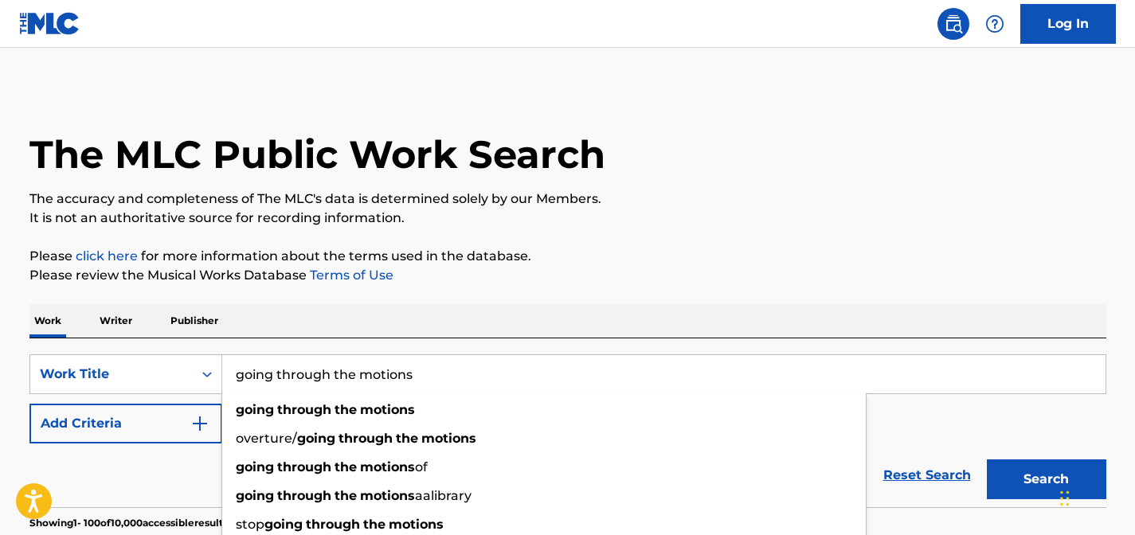
click at [391, 389] on input "going through the motions" at bounding box center [663, 374] width 883 height 38
paste input "You've Broken My Heart"
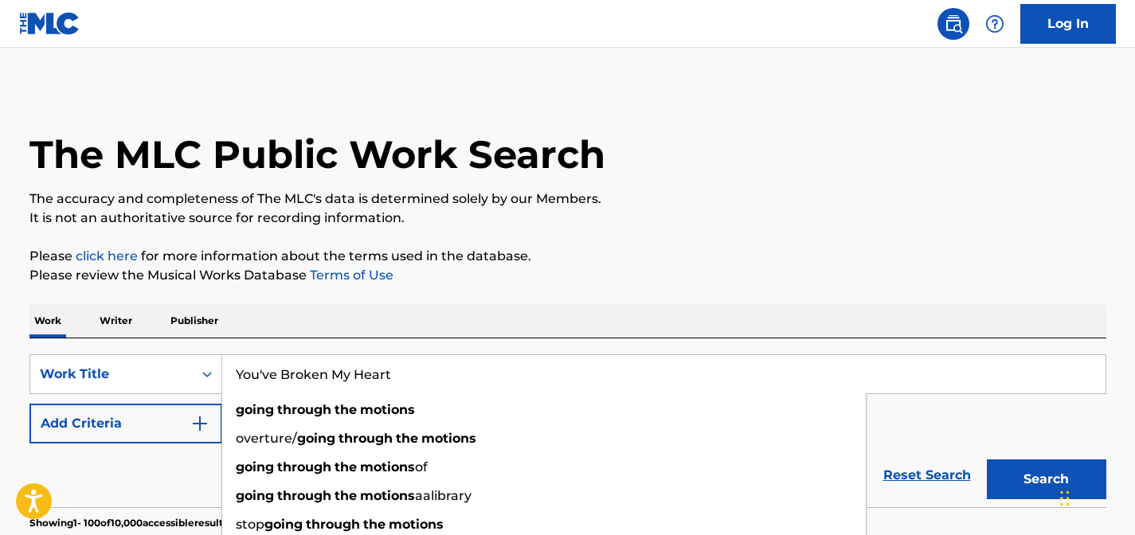
click at [986, 459] on button "Search" at bounding box center [1045, 479] width 119 height 40
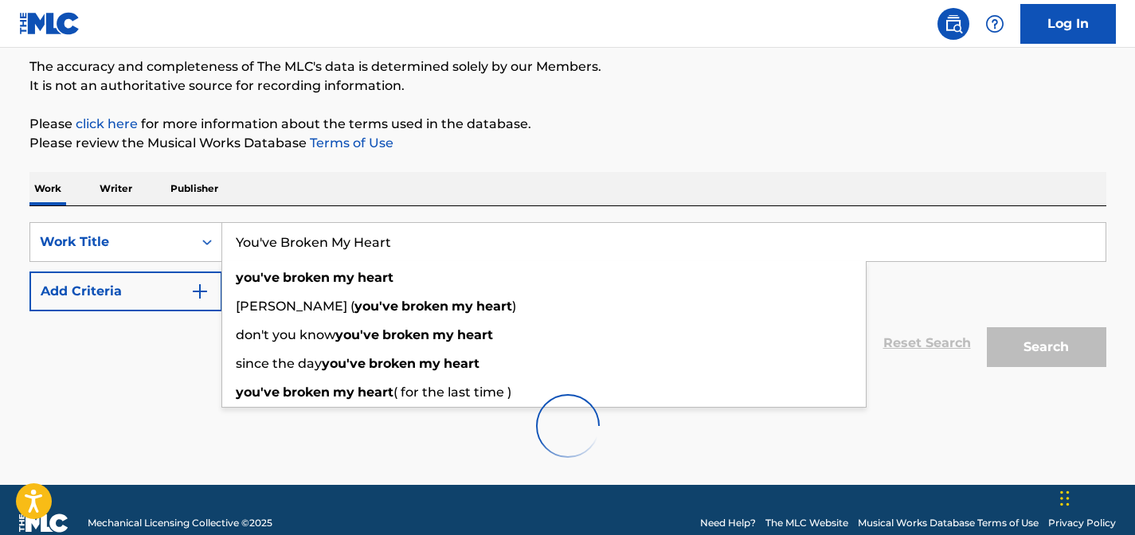
scroll to position [158, 0]
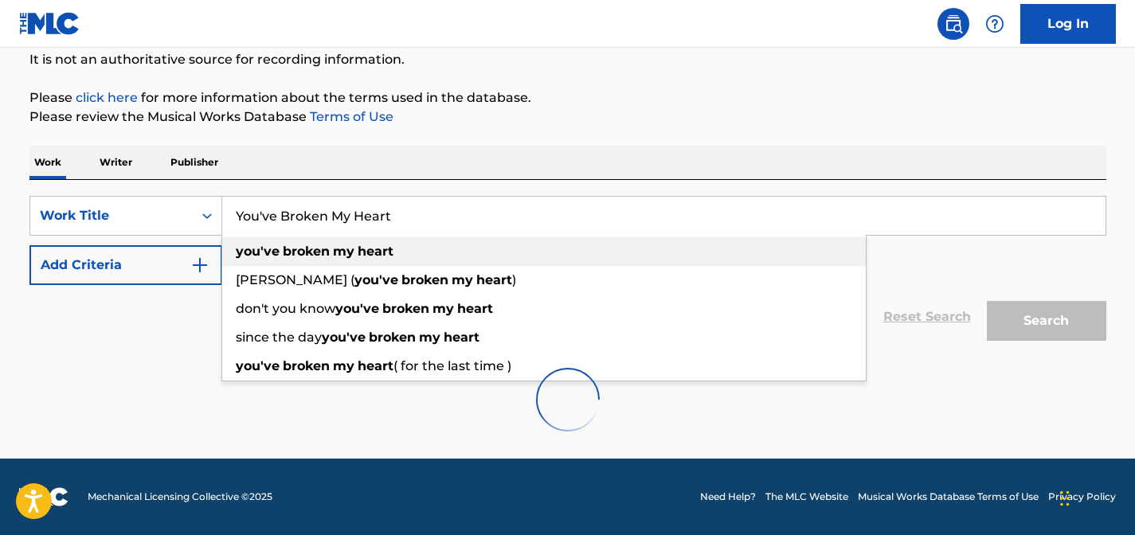
click at [476, 248] on div "you've broken my heart" at bounding box center [543, 251] width 643 height 29
type input "you've broken my heart"
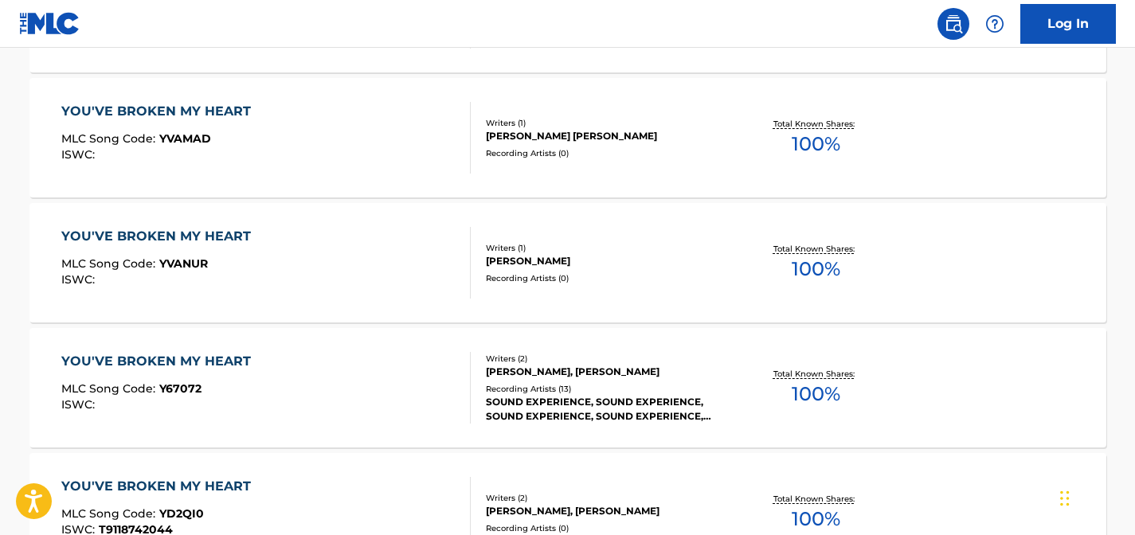
scroll to position [707, 0]
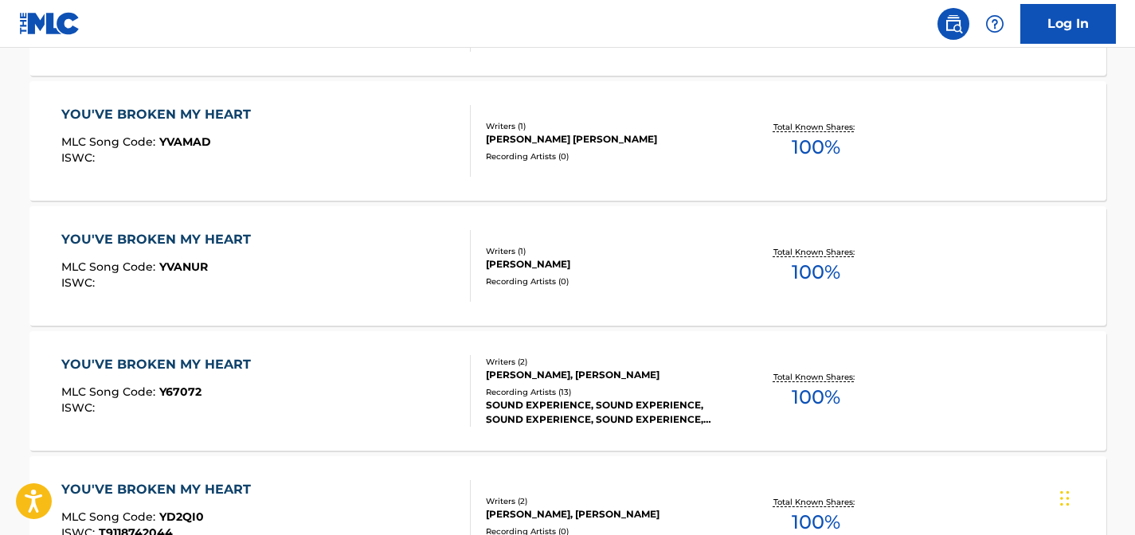
click at [372, 385] on div "YOU'VE BROKEN MY HEART MLC Song Code : Y67072 ISWC :" at bounding box center [265, 391] width 409 height 72
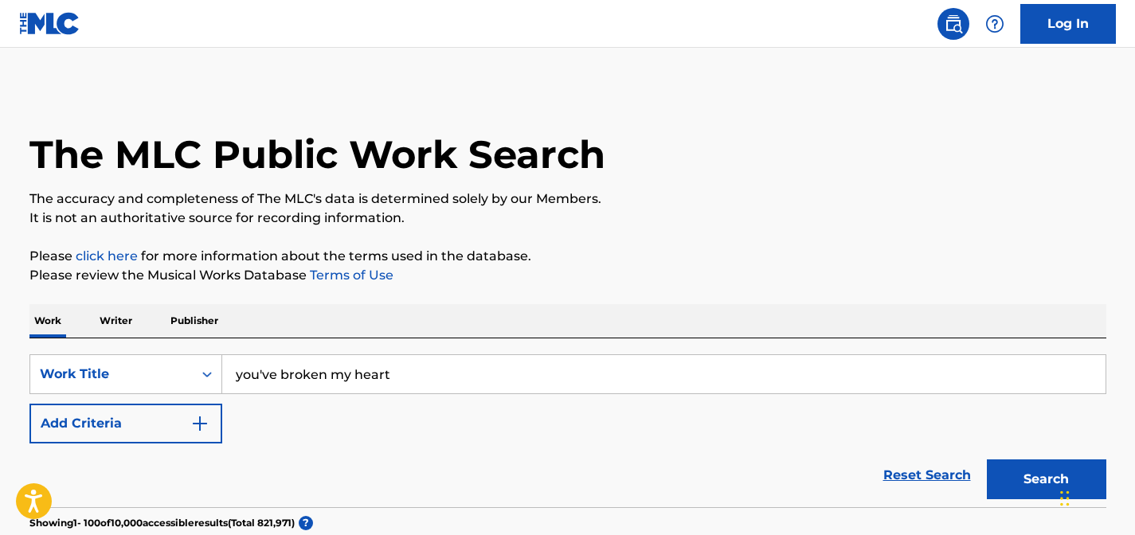
click at [395, 377] on input "you've broken my heart" at bounding box center [663, 374] width 883 height 38
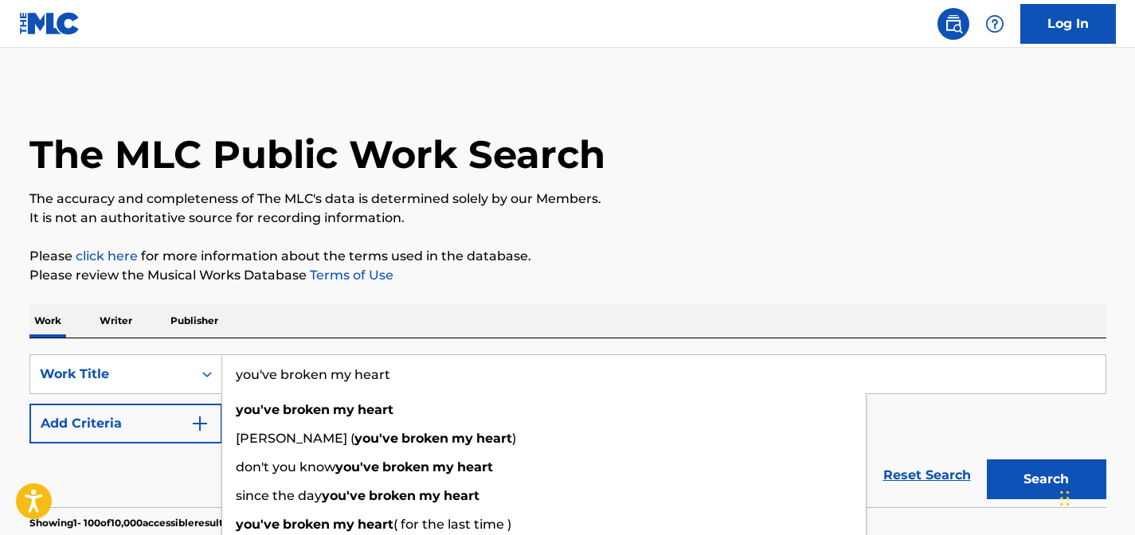
paste input "You Don't Know What You're Doing"
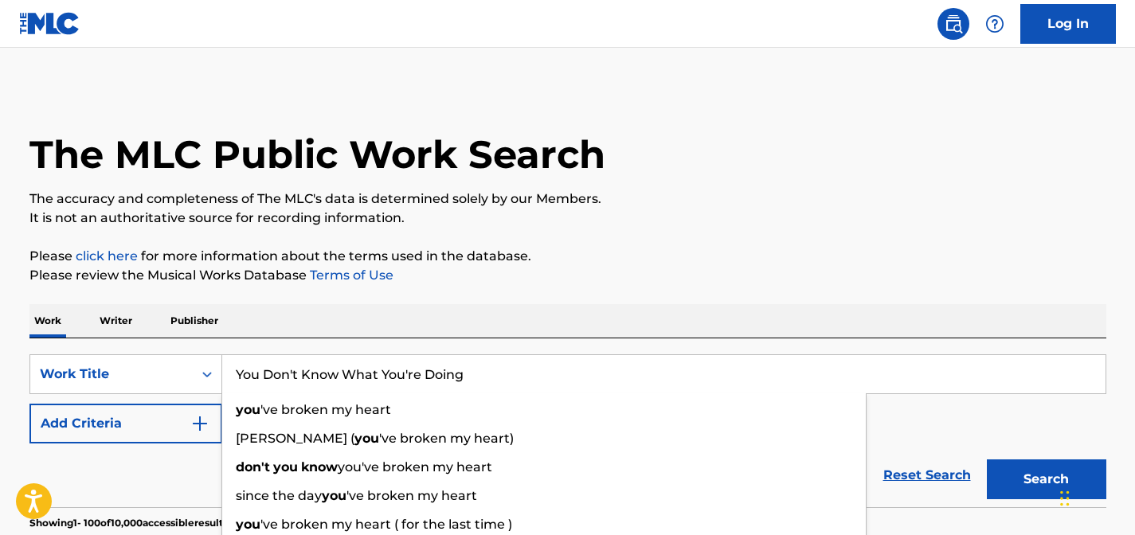
type input "You Don't Know What You're Doing"
click at [986, 459] on button "Search" at bounding box center [1045, 479] width 119 height 40
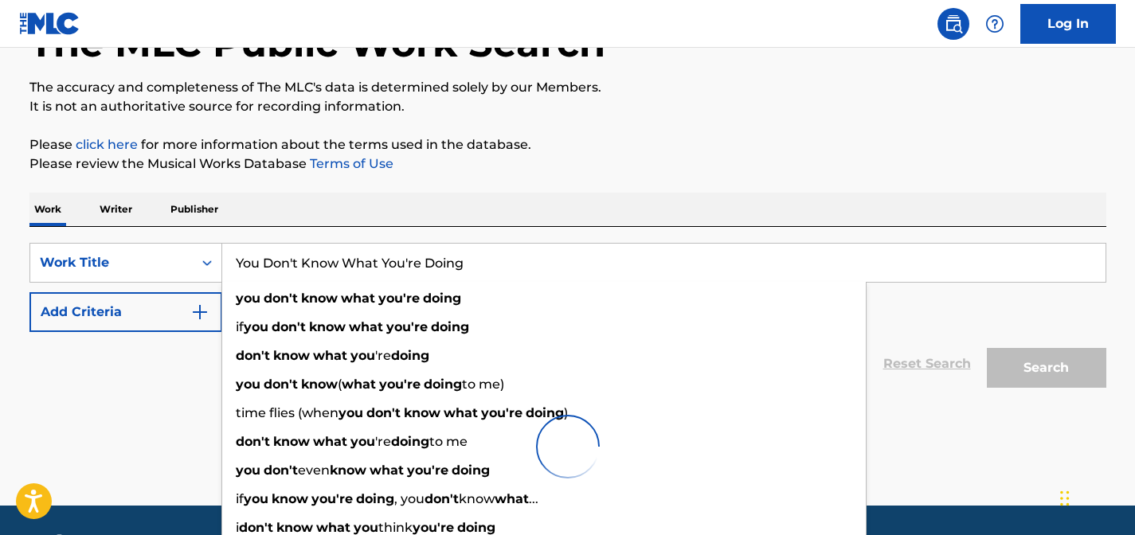
scroll to position [158, 0]
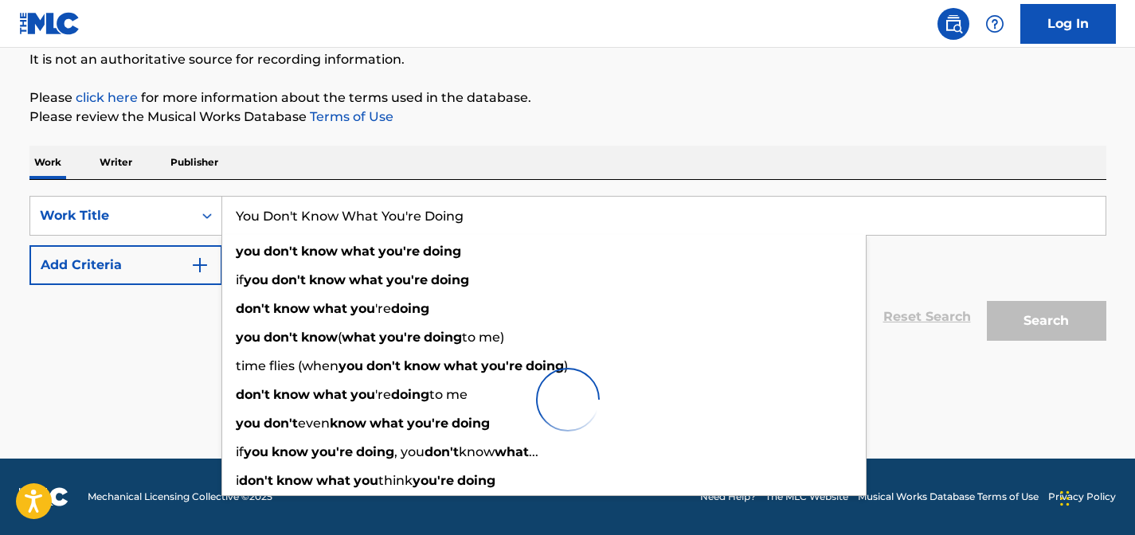
click at [631, 150] on div "Work Writer Publisher" at bounding box center [567, 162] width 1076 height 33
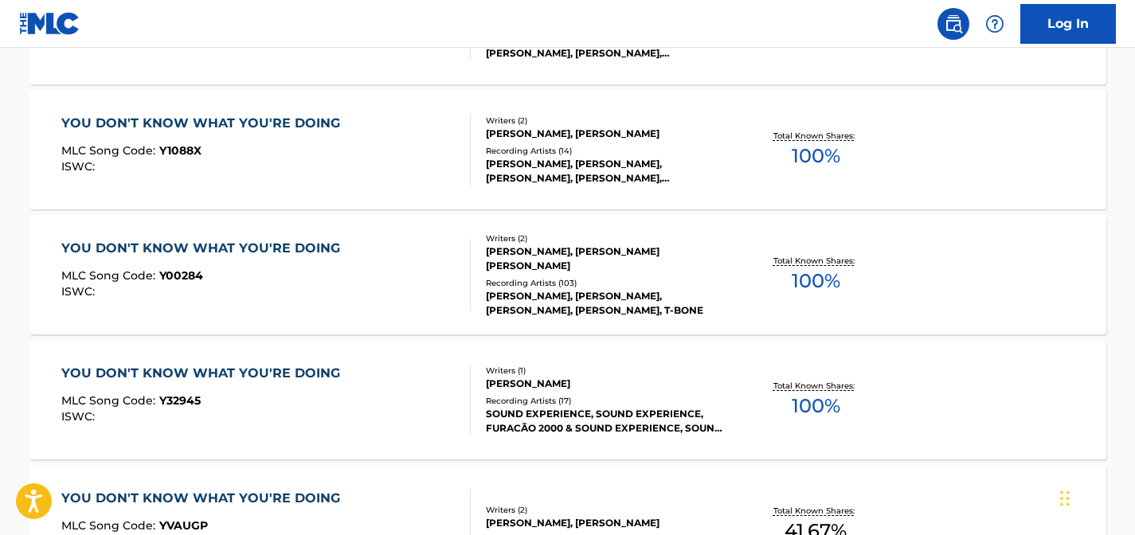
scroll to position [700, 0]
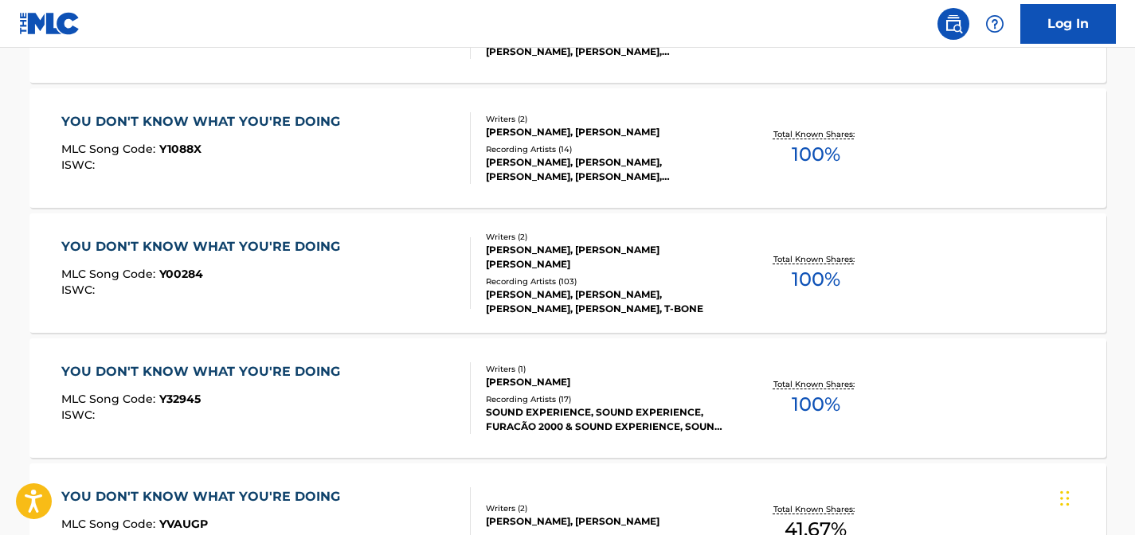
click at [258, 369] on div "YOU DON'T KNOW WHAT YOU'RE DOING" at bounding box center [204, 371] width 287 height 19
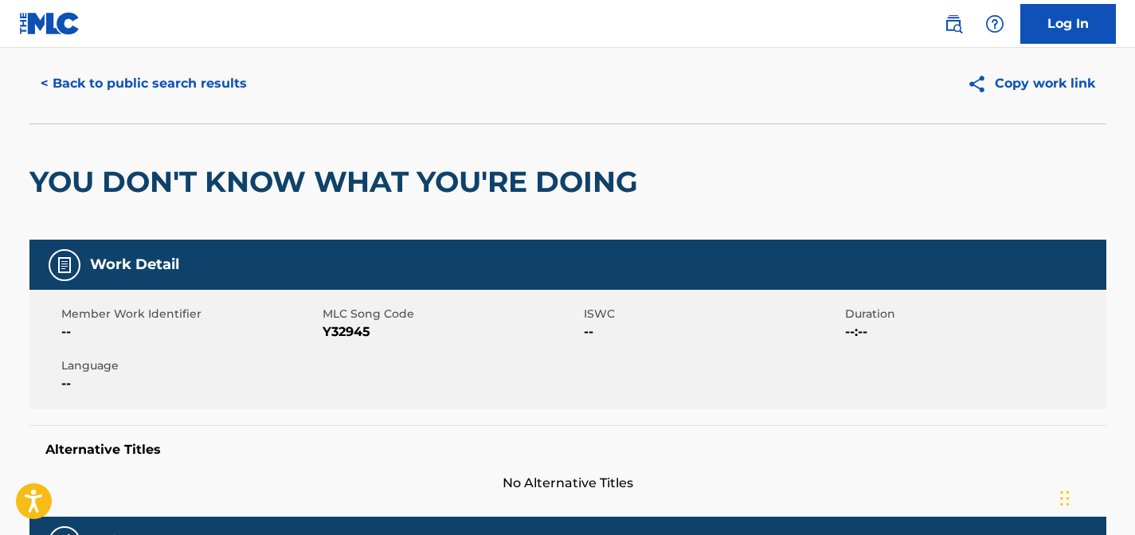
scroll to position [45, 0]
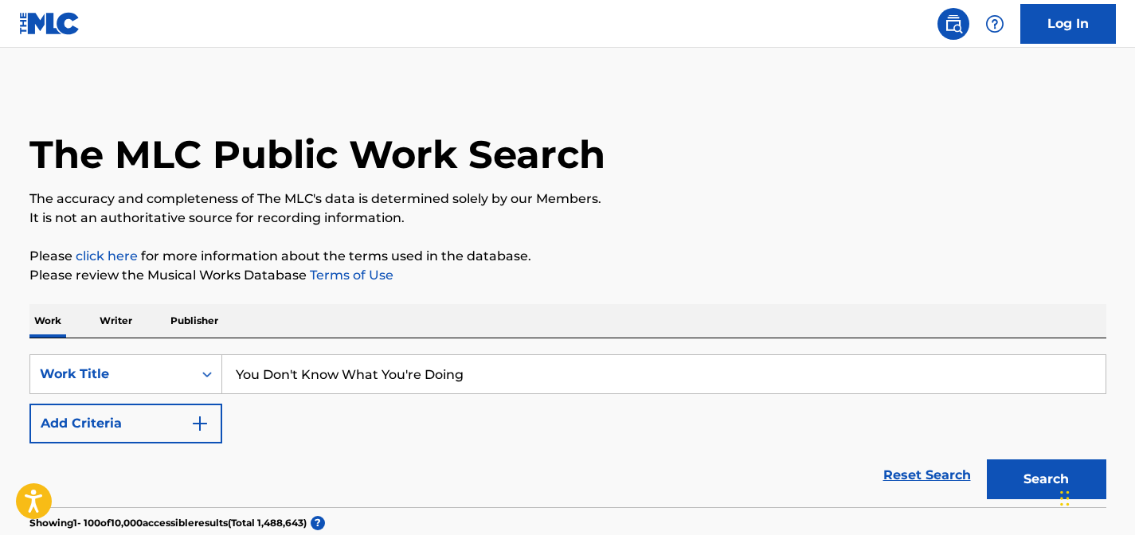
click at [405, 367] on input "You Don't Know What You're Doing" at bounding box center [663, 374] width 883 height 38
paste input "Devil With The Bust"
type input "Devil With The Bust"
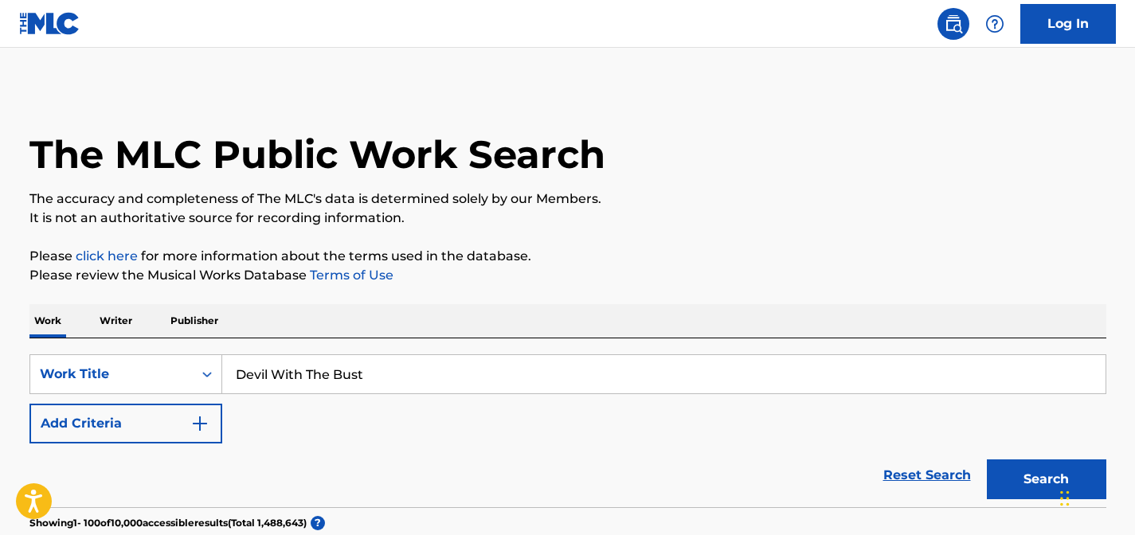
click at [986, 459] on button "Search" at bounding box center [1045, 479] width 119 height 40
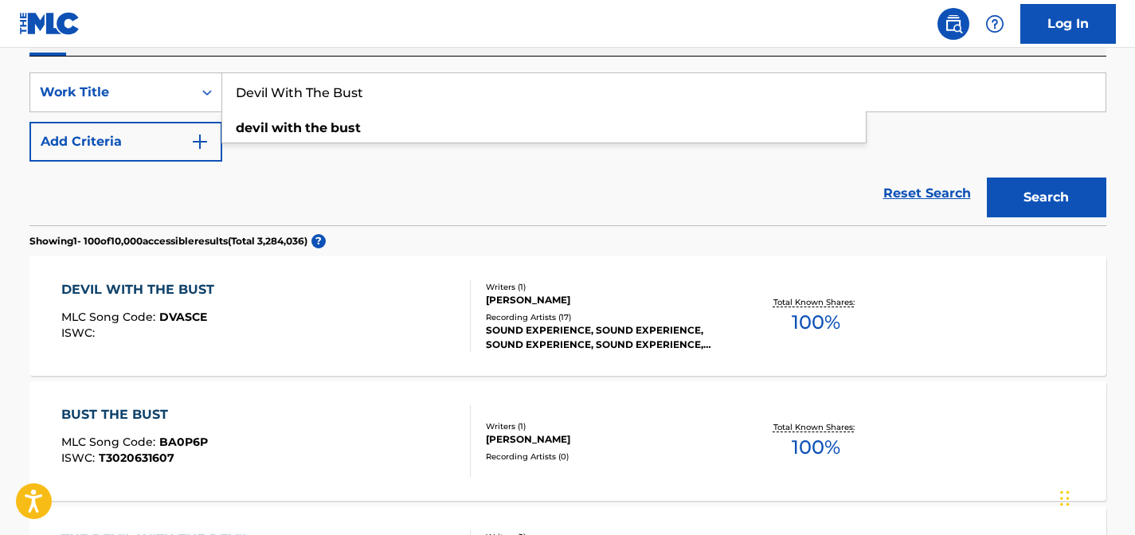
scroll to position [291, 0]
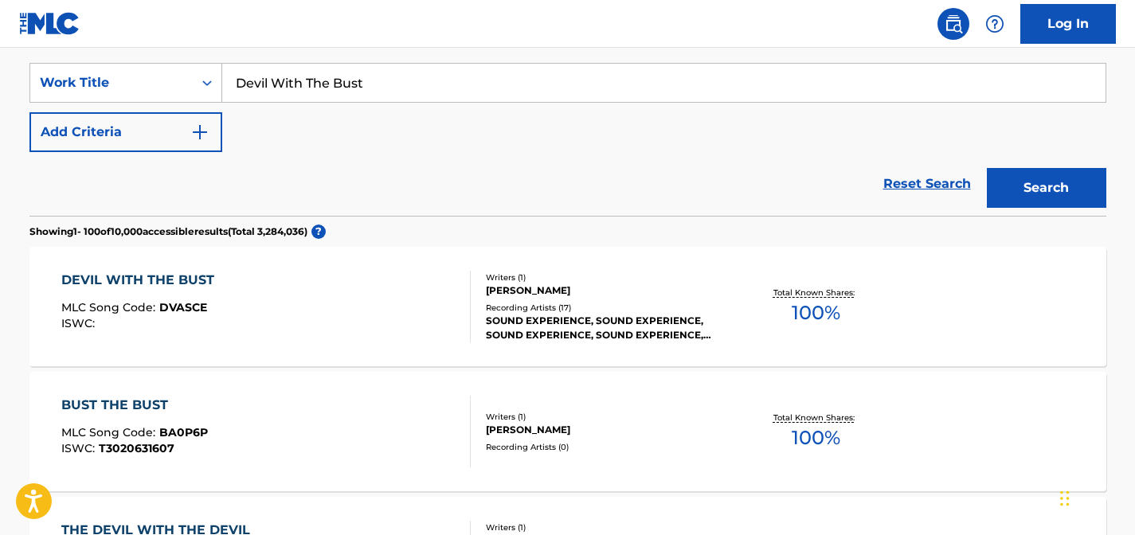
click at [374, 323] on div "DEVIL WITH THE BUST MLC Song Code : DVASCE ISWC :" at bounding box center [265, 307] width 409 height 72
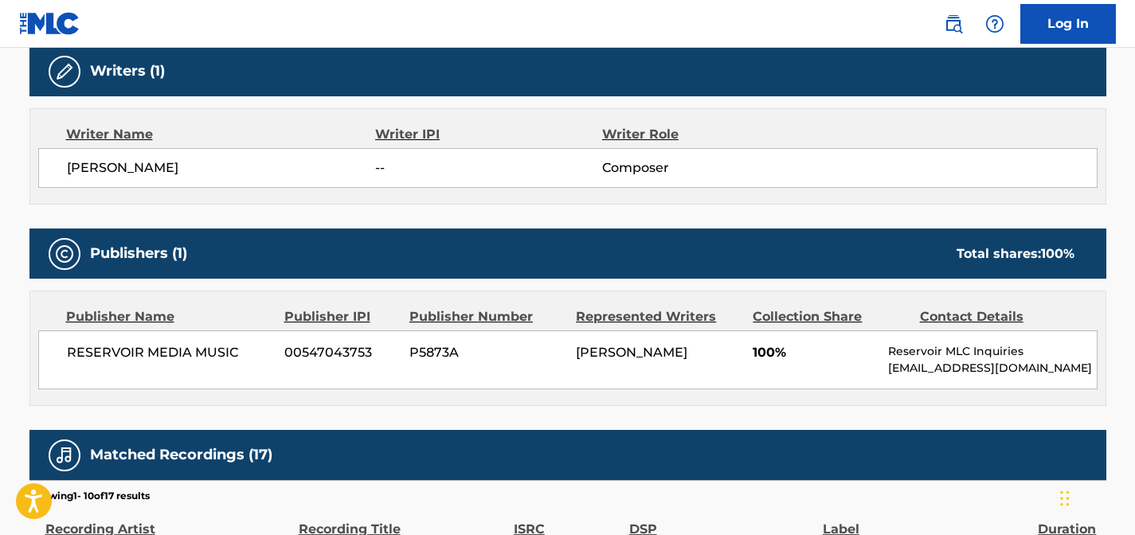
scroll to position [515, 0]
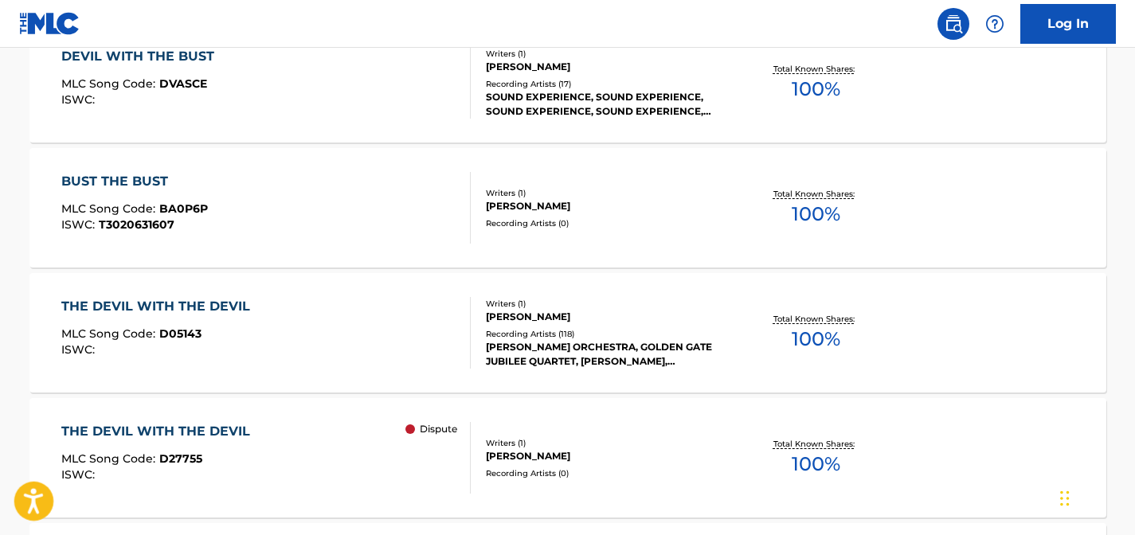
scroll to position [291, 0]
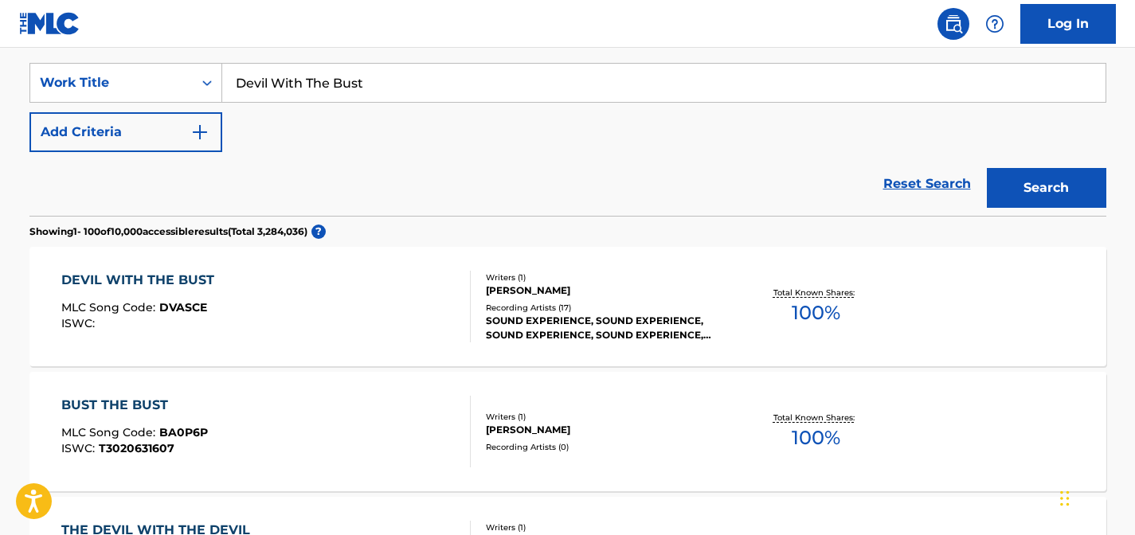
click at [356, 68] on input "Devil With The Bust" at bounding box center [663, 83] width 883 height 38
click at [356, 69] on input "Devil With The Bust" at bounding box center [663, 83] width 883 height 38
click at [356, 72] on input "Devil With The Bust" at bounding box center [663, 83] width 883 height 38
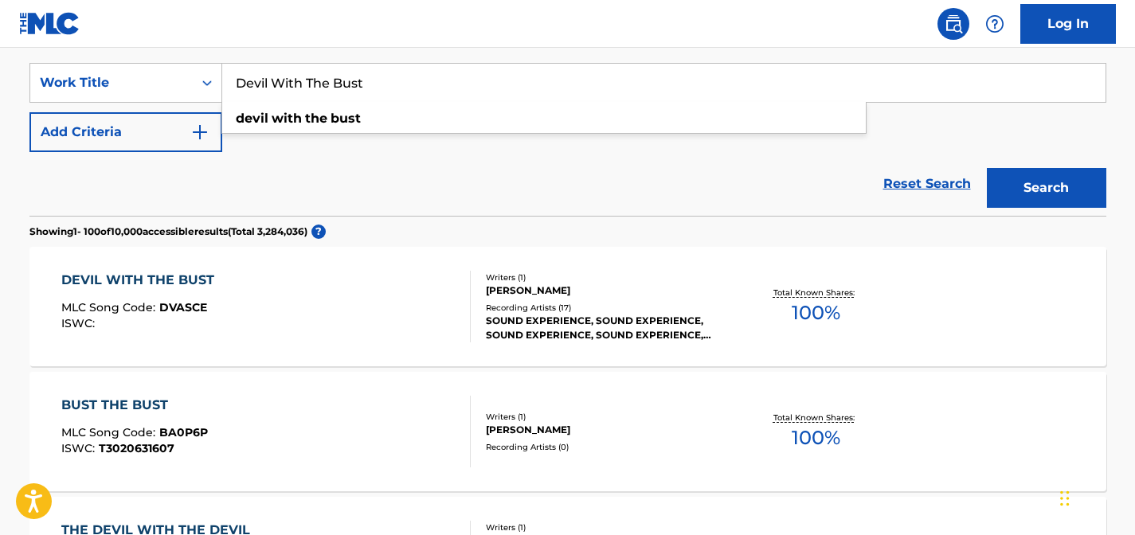
click at [356, 72] on input "Devil With The Bust" at bounding box center [663, 83] width 883 height 38
click at [356, 74] on input "Devil With The Bust" at bounding box center [663, 83] width 883 height 38
click at [356, 80] on input "Devil With The Bust" at bounding box center [663, 83] width 883 height 38
drag, startPoint x: 407, startPoint y: 82, endPoint x: 201, endPoint y: 76, distance: 205.5
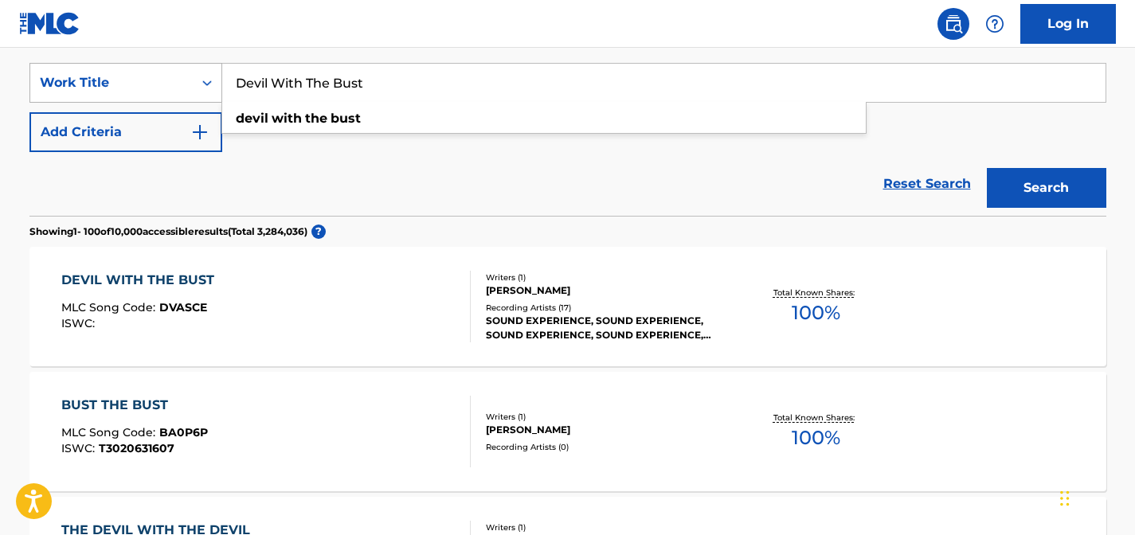
click at [201, 76] on div "SearchWithCriteriafee58544-86a6-4317-98ea-5d98eab48ff8 Work Title Devil With Th…" at bounding box center [567, 83] width 1076 height 40
paste input "J.P. Walk"
type input "J.P. Walk"
click at [986, 168] on button "Search" at bounding box center [1045, 188] width 119 height 40
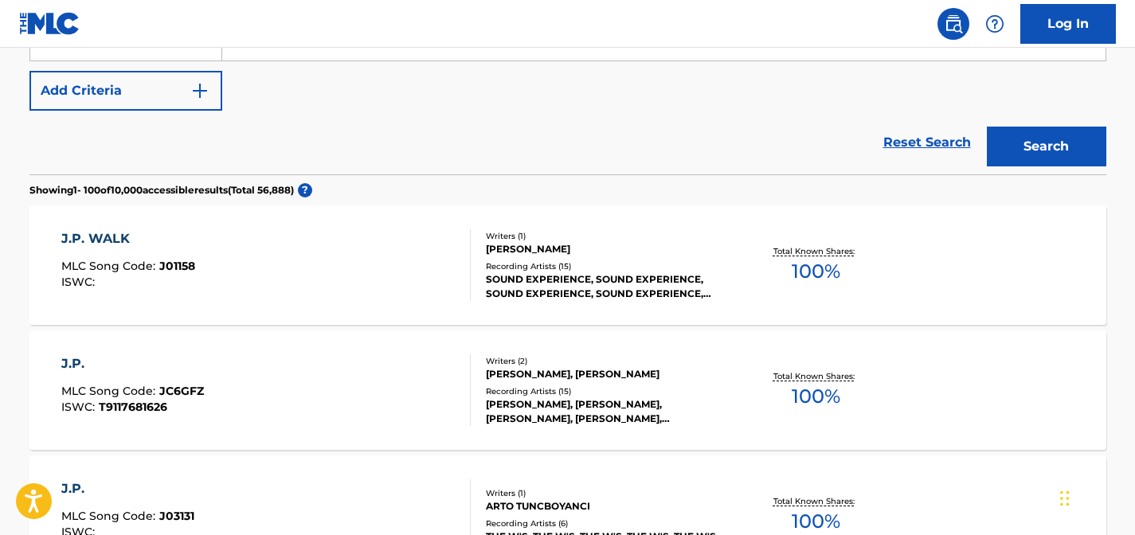
scroll to position [344, 0]
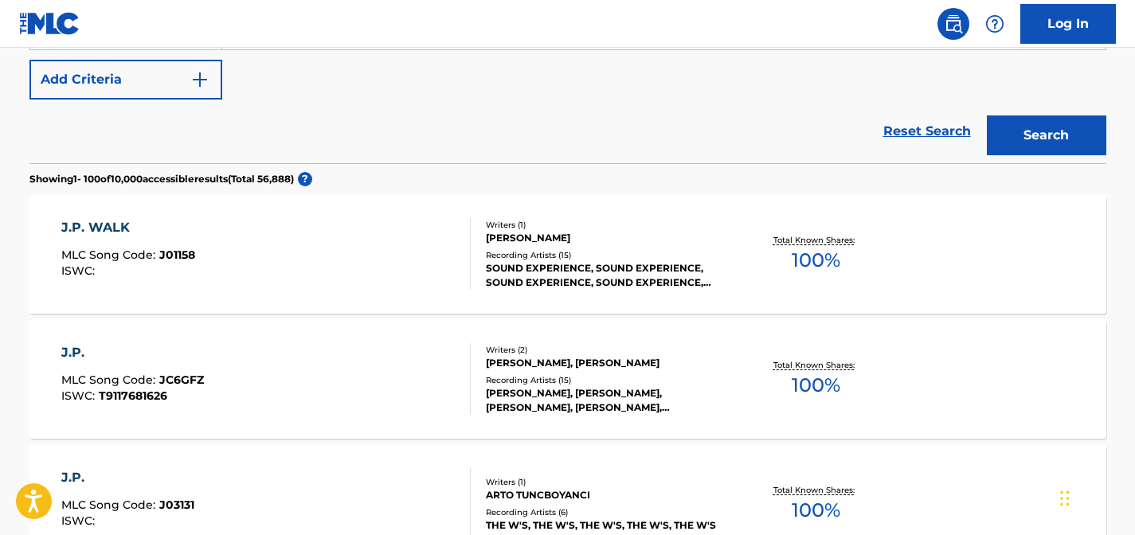
click at [320, 264] on div "J.P. WALK MLC Song Code : J01158 ISWC :" at bounding box center [265, 254] width 409 height 72
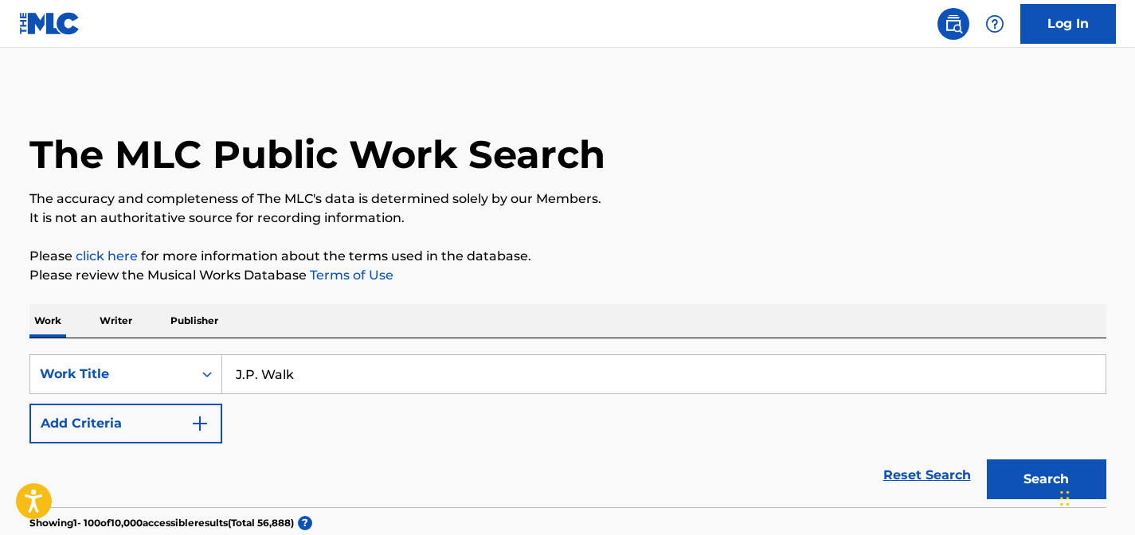
drag, startPoint x: 344, startPoint y: 384, endPoint x: 121, endPoint y: 325, distance: 230.6
paste input "Blow Your Mind"
click at [986, 459] on button "Search" at bounding box center [1045, 479] width 119 height 40
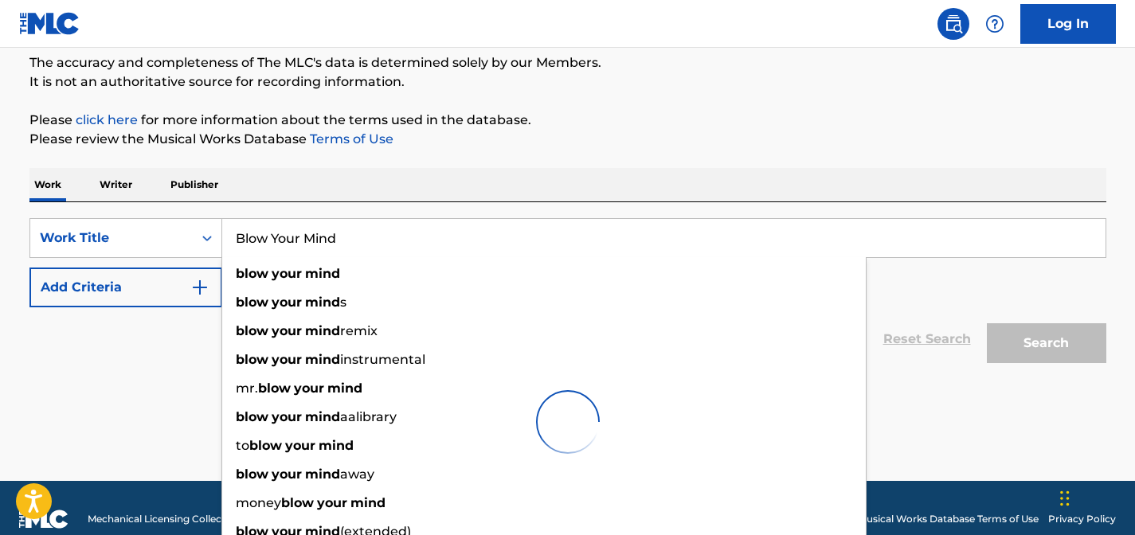
scroll to position [158, 0]
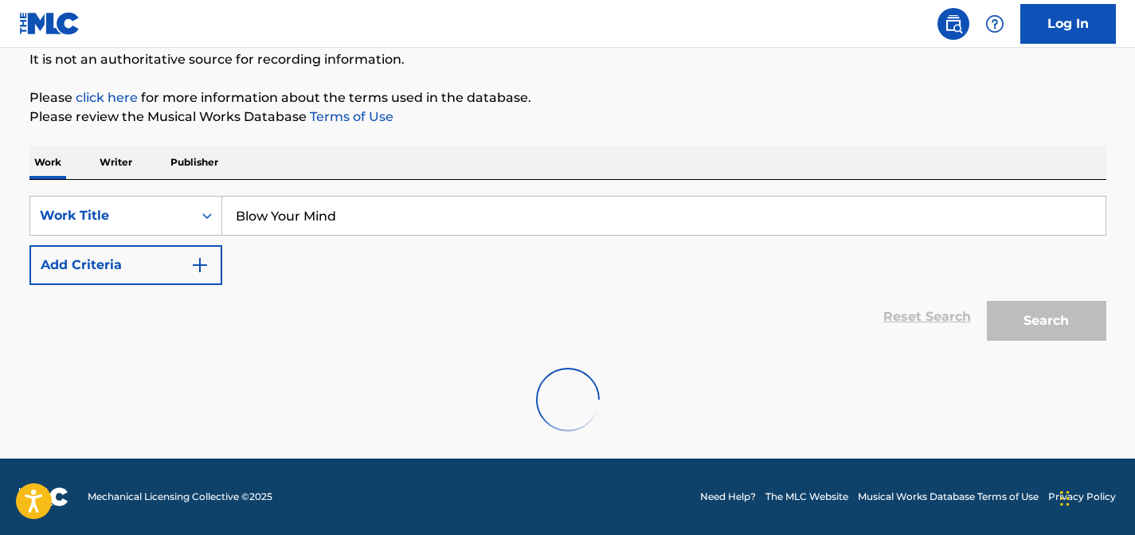
click at [130, 314] on div "Reset Search Search" at bounding box center [567, 317] width 1076 height 64
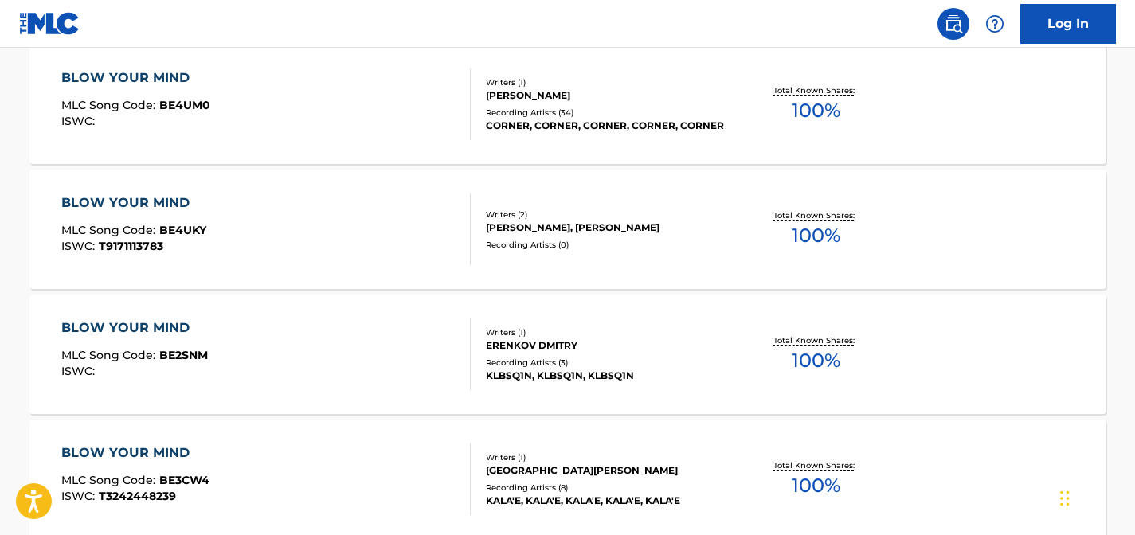
scroll to position [0, 0]
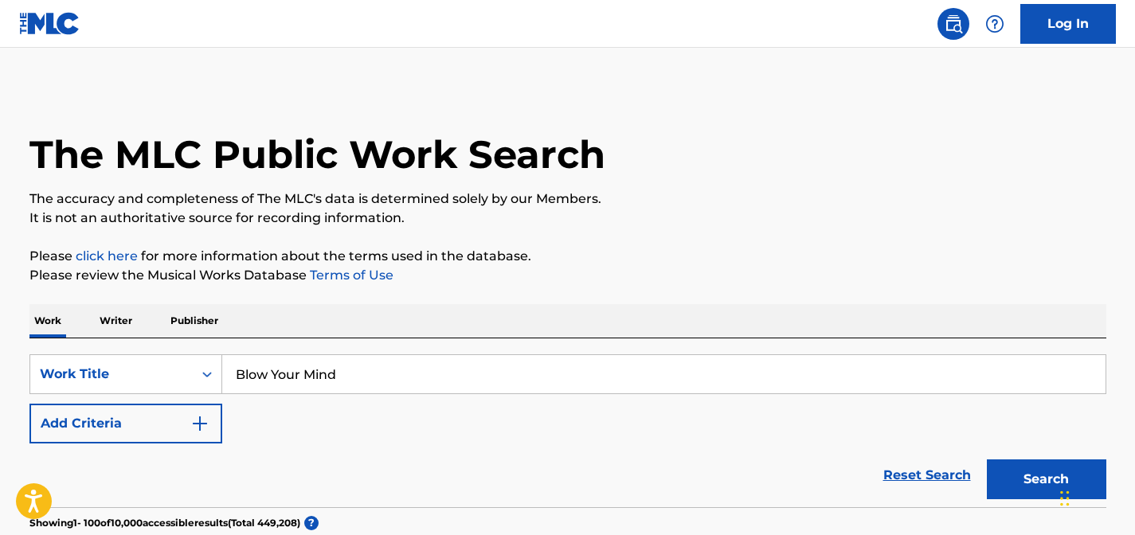
click at [424, 381] on input "Blow Your Mind" at bounding box center [663, 374] width 883 height 38
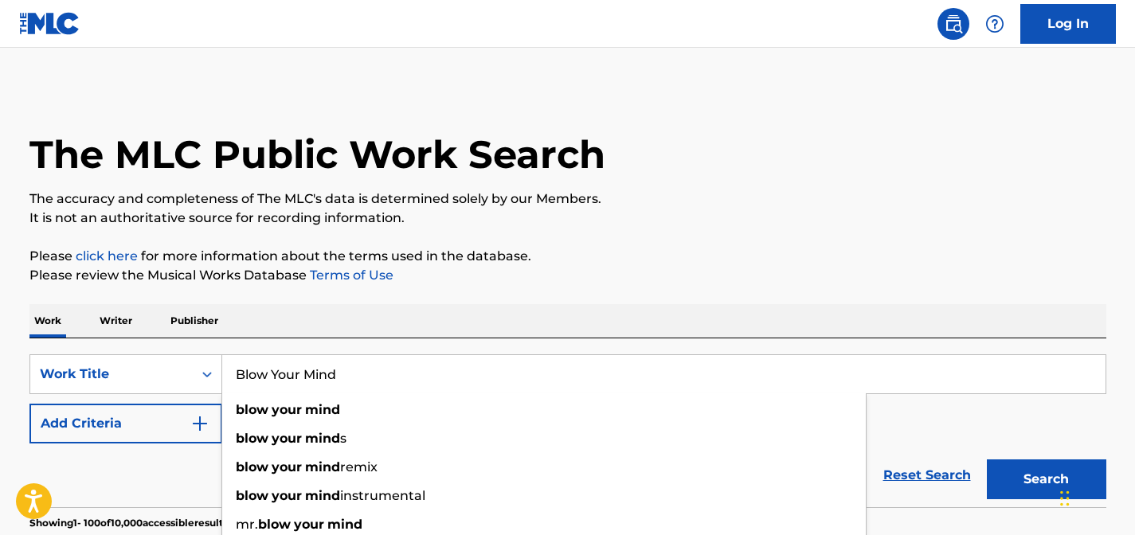
paste input "Can This Be True"
type input "Can This Be True"
click at [986, 459] on button "Search" at bounding box center [1045, 479] width 119 height 40
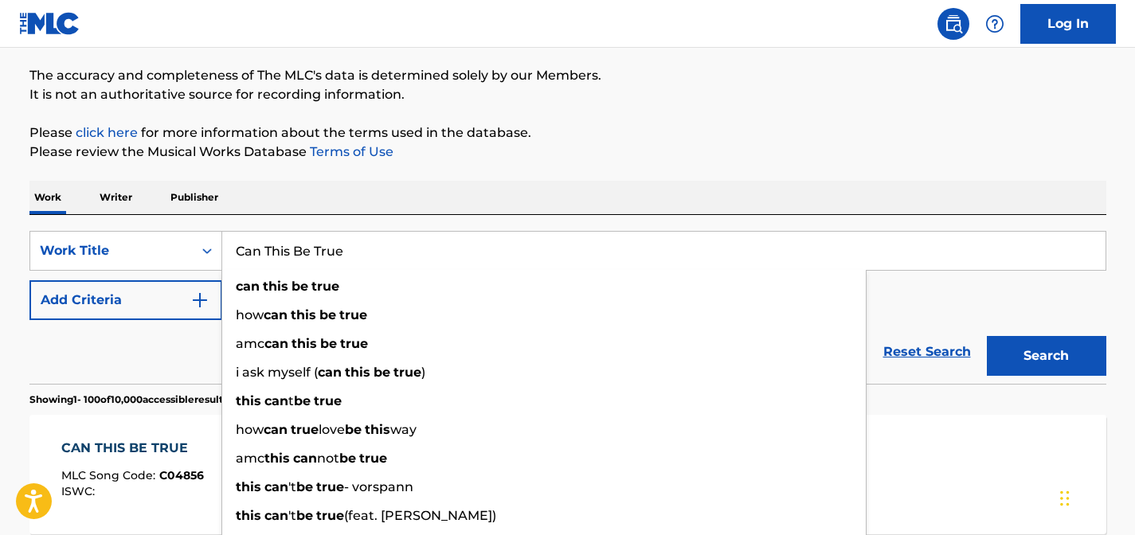
scroll to position [139, 0]
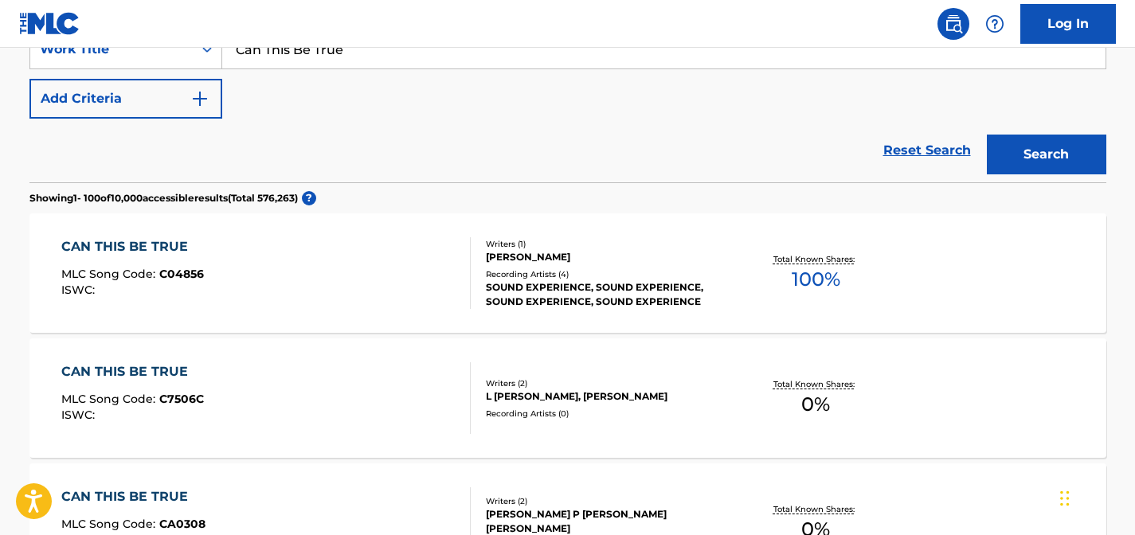
scroll to position [330, 0]
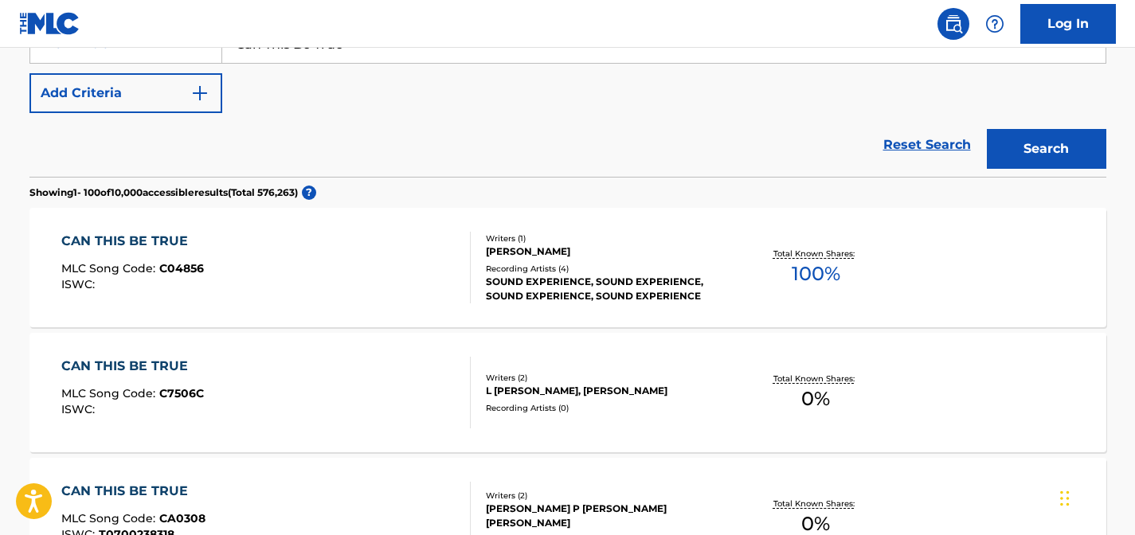
click at [543, 272] on div "Recording Artists ( 4 )" at bounding box center [606, 269] width 240 height 12
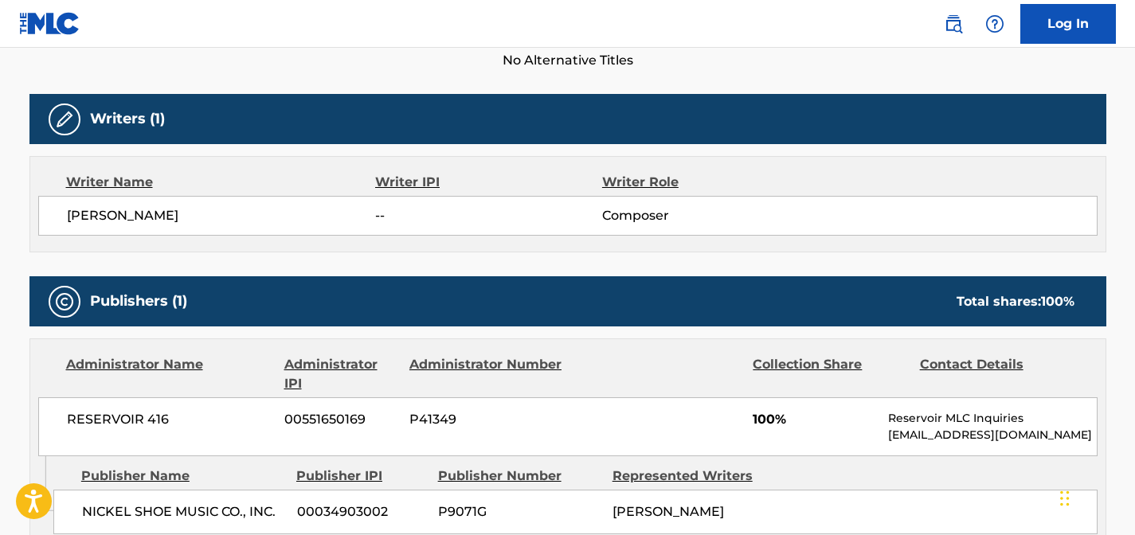
scroll to position [465, 0]
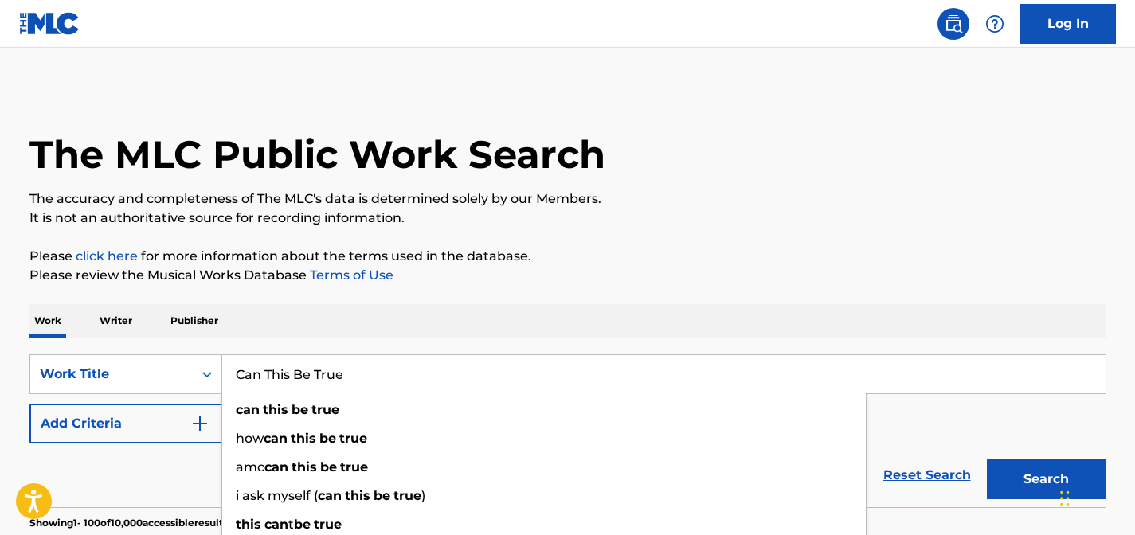
drag, startPoint x: 399, startPoint y: 376, endPoint x: 223, endPoint y: 376, distance: 176.0
click at [223, 376] on input "Can This Be True" at bounding box center [663, 374] width 883 height 38
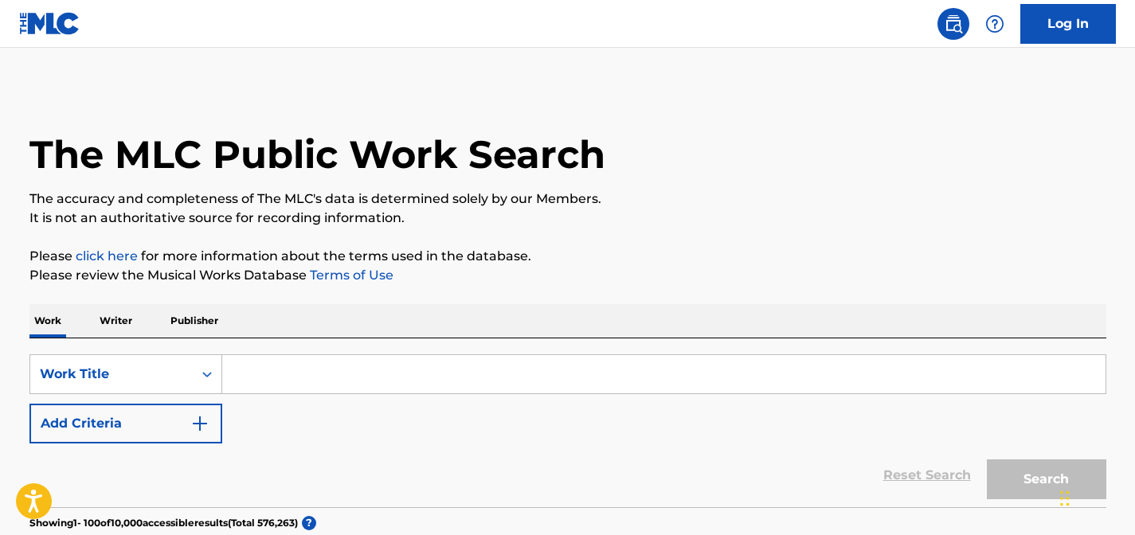
paste input "Don't Bother Me"
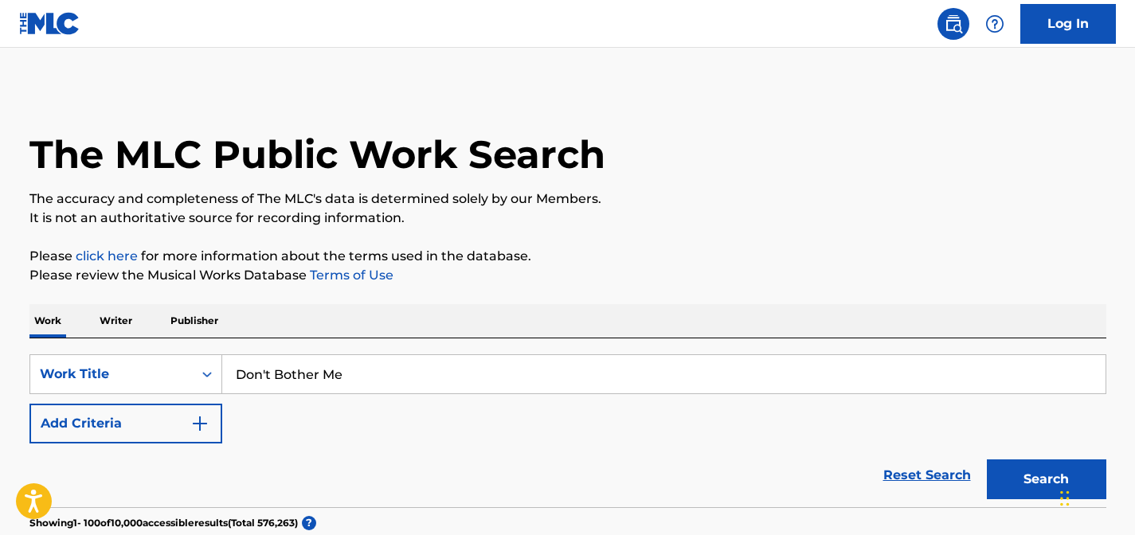
type input "Don't Bother Me"
click at [986, 459] on button "Search" at bounding box center [1045, 479] width 119 height 40
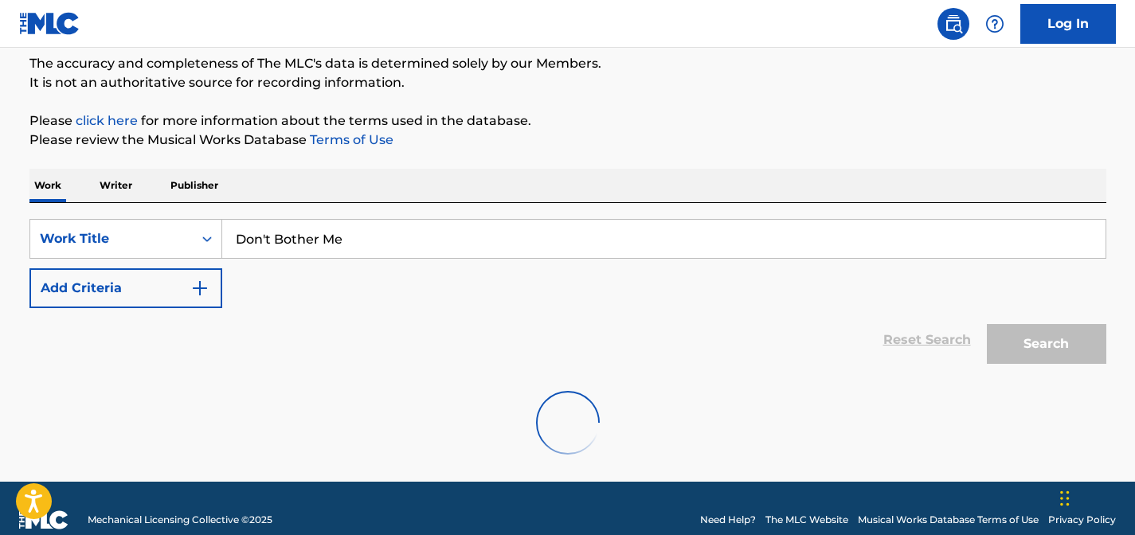
click at [189, 329] on div "Reset Search Search" at bounding box center [567, 340] width 1076 height 64
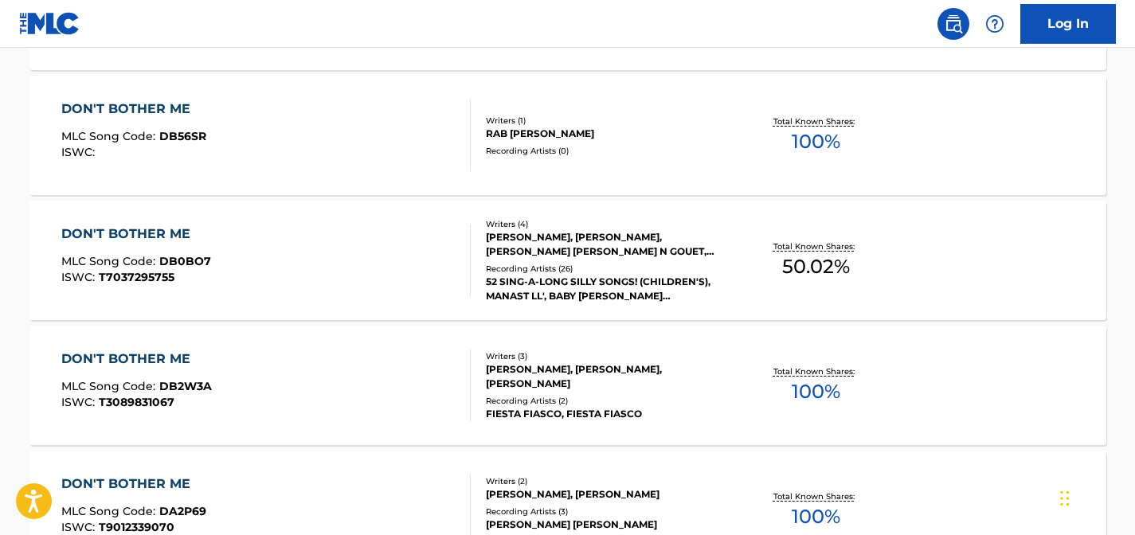
scroll to position [3189, 0]
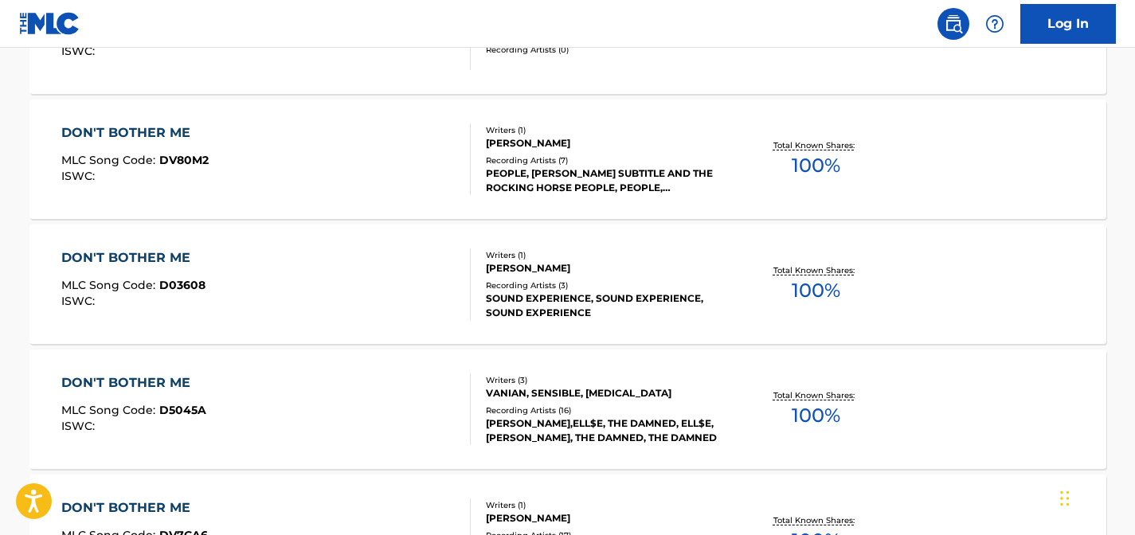
click at [329, 260] on div "DON'T BOTHER ME MLC Song Code : D03608 ISWC :" at bounding box center [265, 284] width 409 height 72
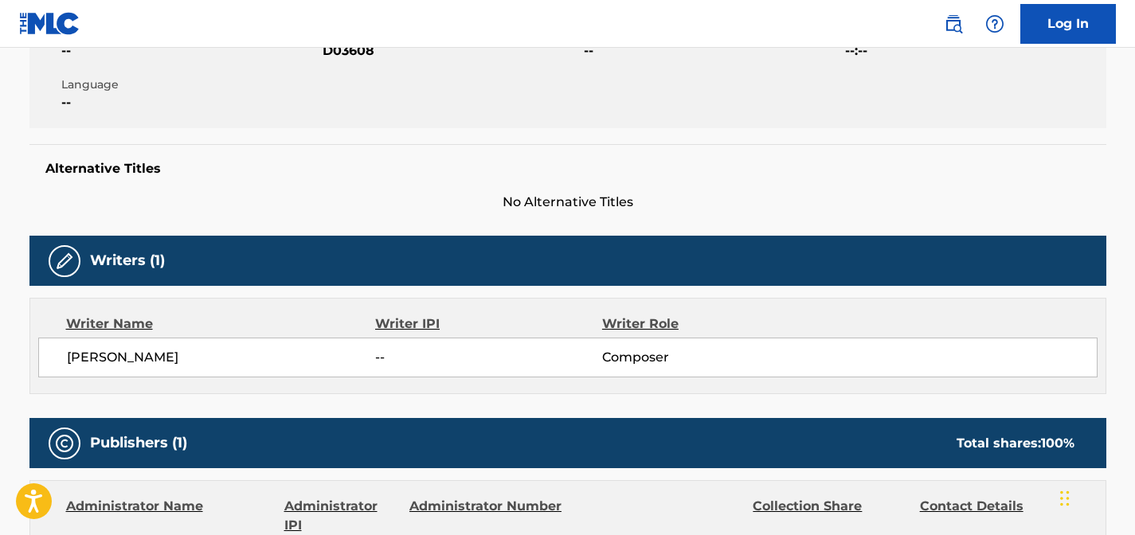
scroll to position [519, 0]
